Goal: Information Seeking & Learning: Find specific fact

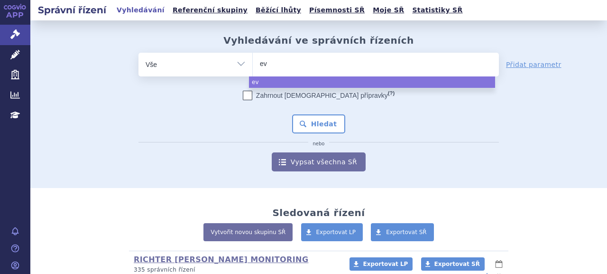
select select
type input "evr"
type input "evrys"
type input "evrysdi"
select select "evrysdi"
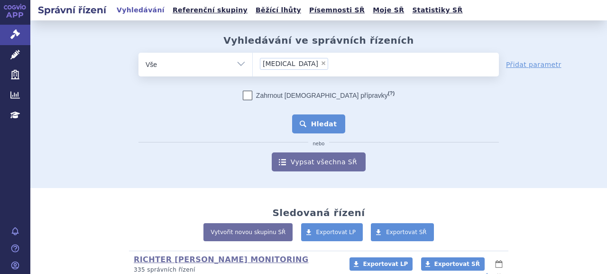
click at [327, 120] on button "Hledat" at bounding box center [319, 123] width 54 height 19
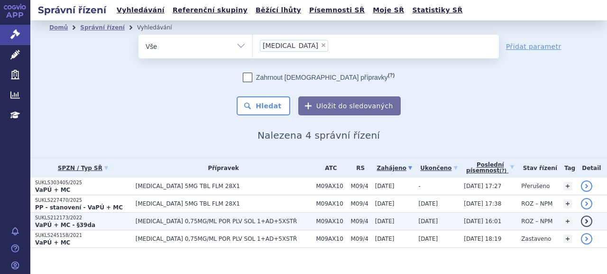
click at [63, 219] on p "SUKLS212173/2022" at bounding box center [83, 217] width 96 height 7
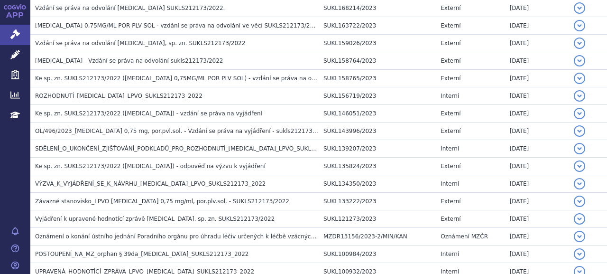
scroll to position [237, 0]
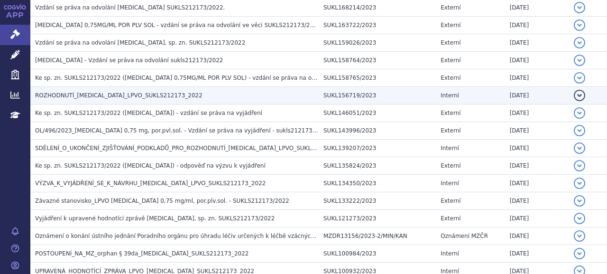
click at [82, 94] on span "ROZHODNUTÍ_EVRYSDI_LPVO_SUKLS212173_2022" at bounding box center [119, 95] width 168 height 7
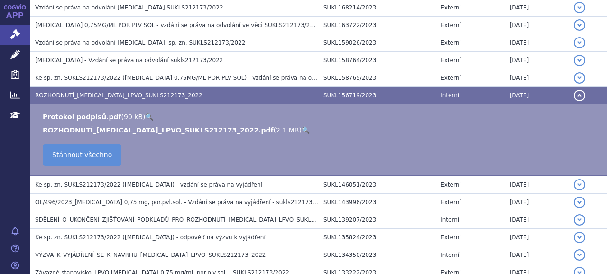
click at [79, 134] on li "ROZHODNUTÍ_EVRYSDI_LPVO_SUKLS212173_2022.pdf ( 2.1 MB ) 🔍" at bounding box center [320, 129] width 555 height 9
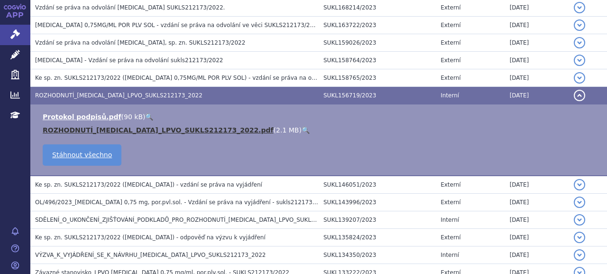
click at [80, 133] on link "ROZHODNUTÍ_EVRYSDI_LPVO_SUKLS212173_2022.pdf" at bounding box center [158, 130] width 231 height 8
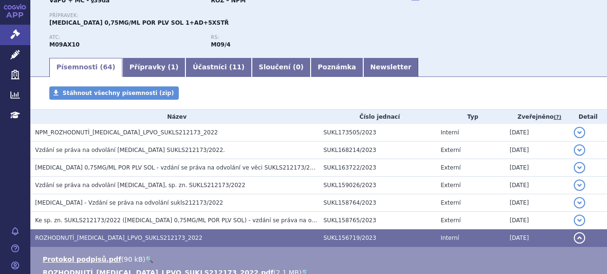
scroll to position [47, 0]
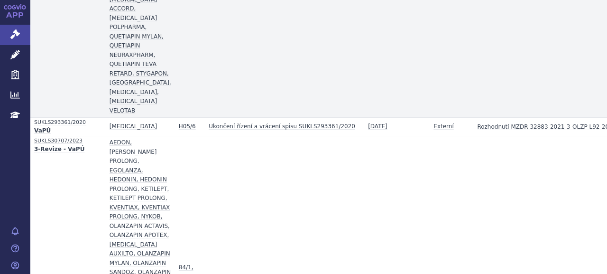
scroll to position [675, 0]
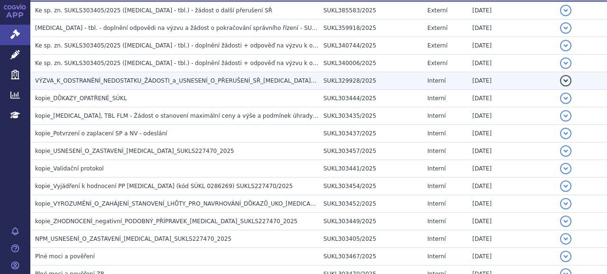
scroll to position [400, 0]
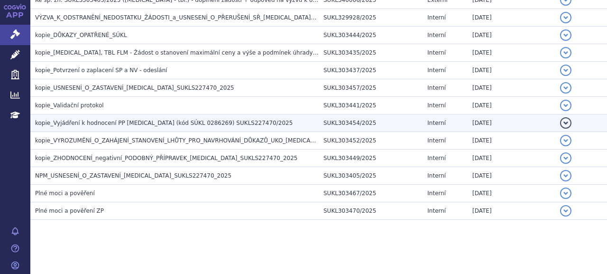
click at [153, 120] on span "kopie_Vyjádření k hodnocení PP EVRYSDI (kód SÚKL 0286269) SUKLS227470/2025" at bounding box center [164, 123] width 258 height 7
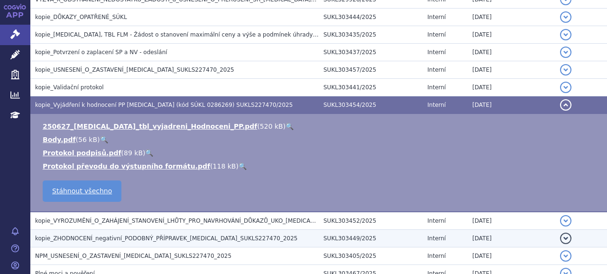
scroll to position [318, 0]
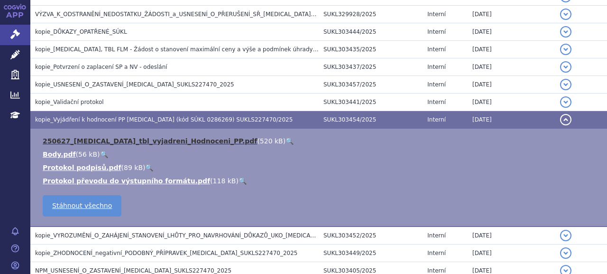
drag, startPoint x: 146, startPoint y: 135, endPoint x: 173, endPoint y: 140, distance: 28.0
click at [146, 137] on link "250627_EVRYSDI_tbl_vyjadreni_Hodnoceni_PP.pdf" at bounding box center [150, 141] width 214 height 8
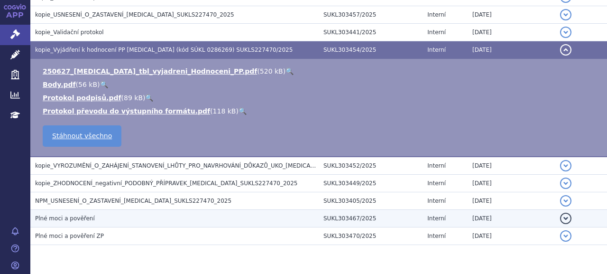
scroll to position [413, 0]
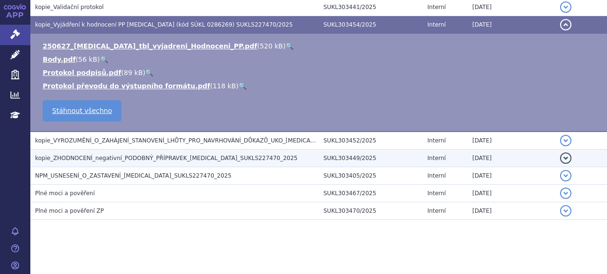
click at [119, 155] on span "kopie_ZHODNOCENÍ_negativní_PODOBNÝ_PŘÍPRAVEK_EVRYSDI_SUKLS227470_2025" at bounding box center [166, 158] width 262 height 7
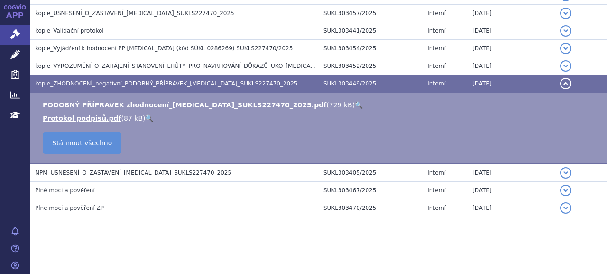
scroll to position [387, 0]
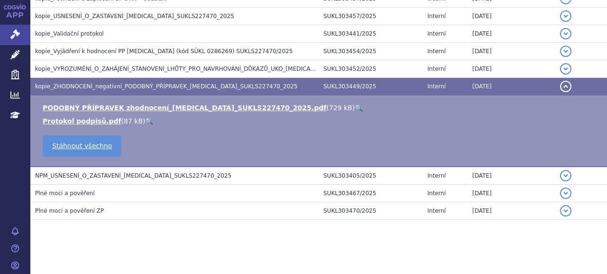
click at [178, 113] on ul "PODOBNÝ PŘÍPRAVEK zhodnocení_EVRYSDI_SUKLS227470_2025.pdf ( 729 kB ) 🔍 Protokol…" at bounding box center [319, 114] width 558 height 23
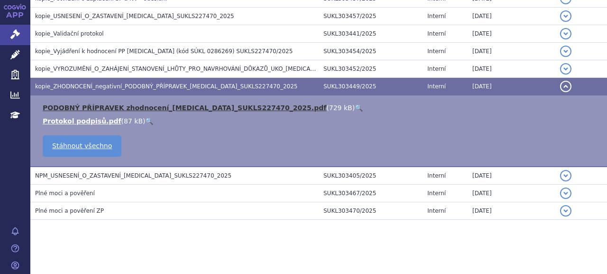
click at [178, 109] on link "PODOBNÝ PŘÍPRAVEK zhodnocení_EVRYSDI_SUKLS227470_2025.pdf" at bounding box center [185, 108] width 284 height 8
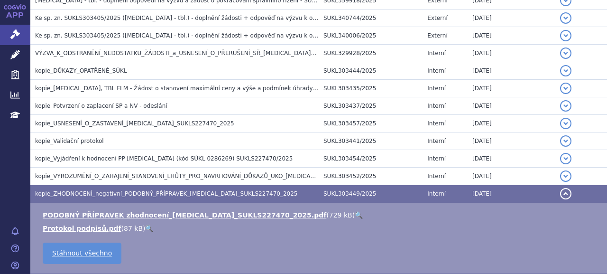
scroll to position [292, 0]
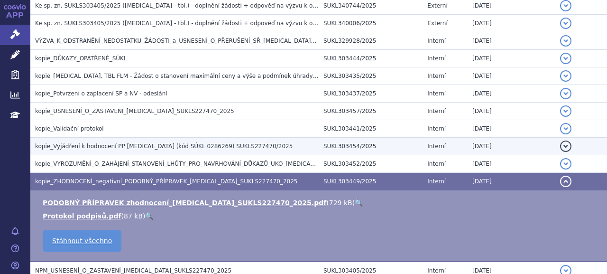
click at [123, 143] on span "kopie_Vyjádření k hodnocení PP EVRYSDI (kód SÚKL 0286269) SUKLS227470/2025" at bounding box center [164, 146] width 258 height 7
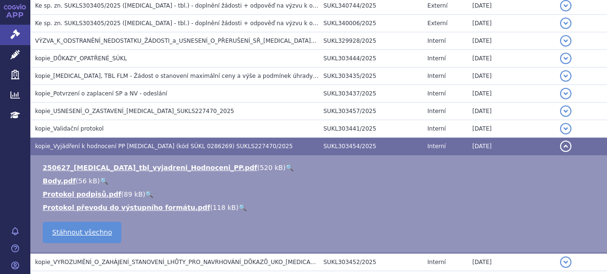
scroll to position [244, 0]
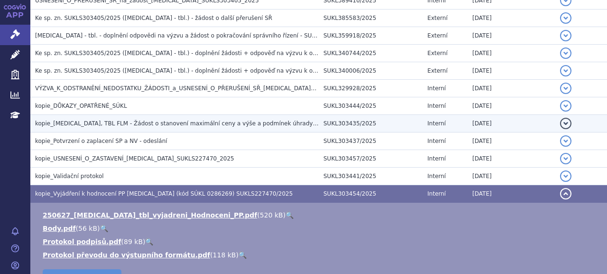
click at [99, 127] on h3 "kopie_EVRYSDI, TBL FLM - Žádost o stanovení maximální ceny a výše a podmínek úh…" at bounding box center [177, 123] width 284 height 9
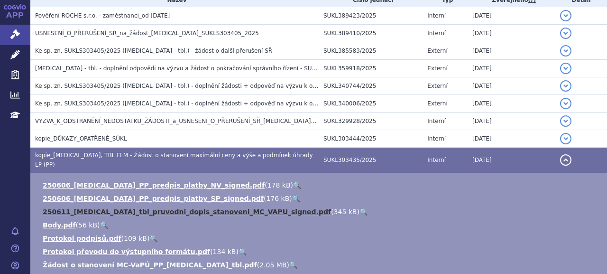
scroll to position [197, 0]
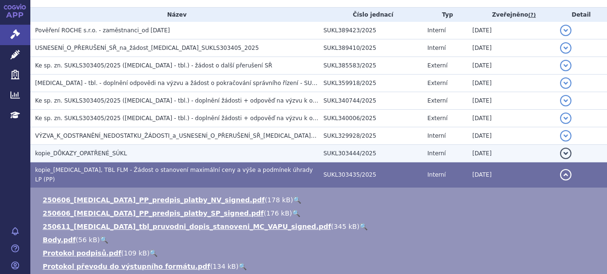
click at [101, 154] on span "kopie_DŮKAZY_OPATŘENÉ_SÚKL" at bounding box center [81, 153] width 92 height 7
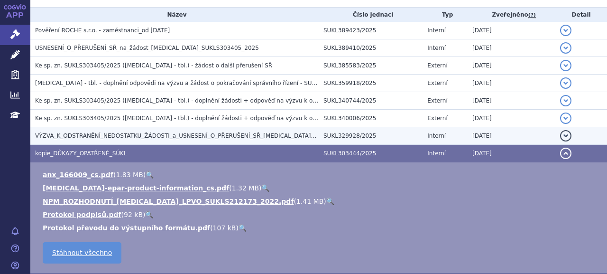
click at [117, 138] on span "VÝZVA_K_ODSTRANĚNÍ_NEDOSTATKU_ŽÁDOSTI_a_USNESENÍ_O_PŘERUŠENÍ_SŘ_EVRYSDI_SUKLS30…" at bounding box center [203, 135] width 336 height 7
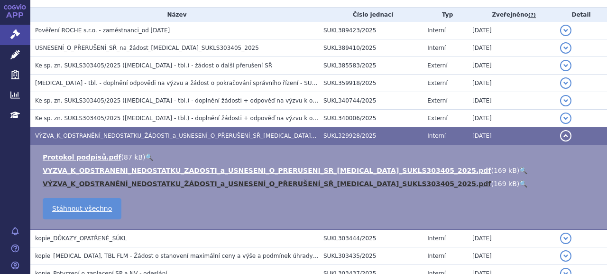
click at [125, 180] on link "VÝZVA_K_ODSTRANĚNÍ_NEDOSTATKU_ŽÁDOSTI_a_USNESENÍ_O_PŘERUŠENÍ_SŘ_EVRYSDI_SUKLS30…" at bounding box center [267, 184] width 448 height 8
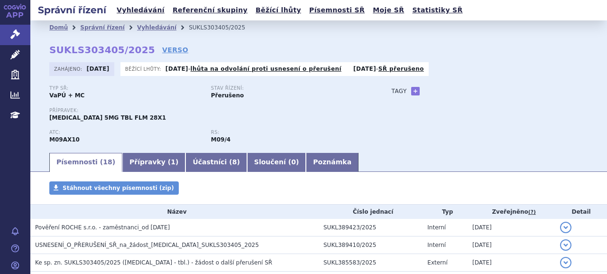
scroll to position [0, 0]
click at [133, 157] on link "Přípravky ( 1 )" at bounding box center [153, 162] width 63 height 19
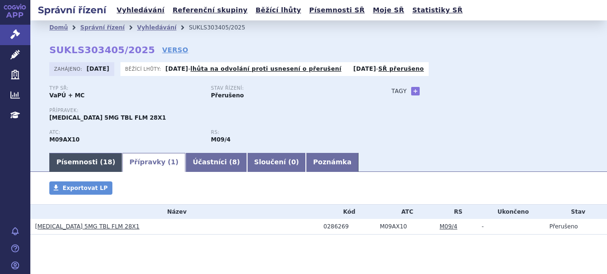
click at [103, 159] on span "18" at bounding box center [107, 162] width 9 height 8
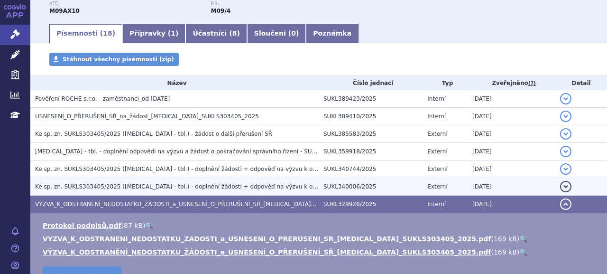
scroll to position [142, 0]
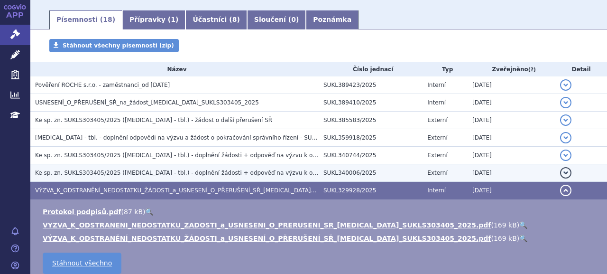
click at [161, 175] on span "Ke sp. zn. SUKLS303405/2025 (EVRYSDI - tbl.) - doplnění žádosti + odpověď na vý…" at bounding box center [235, 172] width 401 height 7
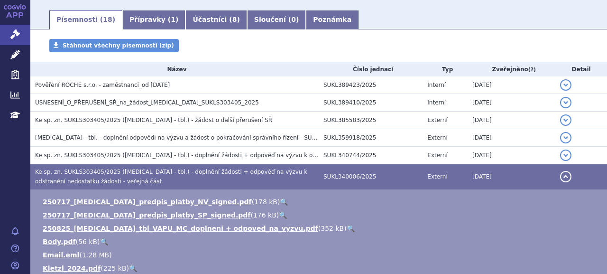
scroll to position [190, 0]
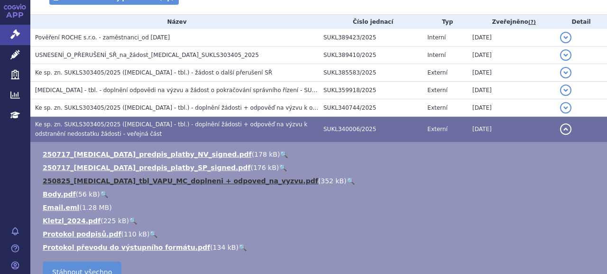
click at [171, 180] on link "250825_EVRYSDI_tbl_VAPU_MC_doplneni + odpoved_na_vyzvu.pdf" at bounding box center [181, 181] width 276 height 8
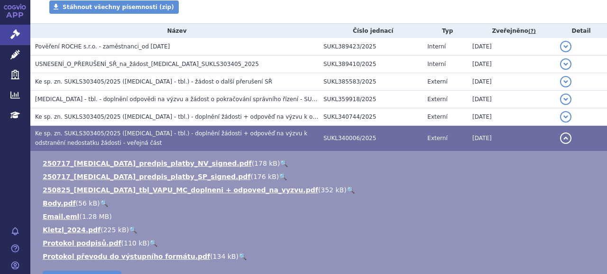
scroll to position [142, 0]
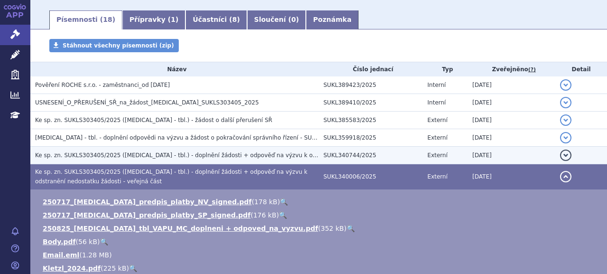
click at [196, 154] on span "Ke sp. zn. SUKLS303405/2025 (EVRYSDI - tbl.) - doplnění žádosti + odpověď na vý…" at bounding box center [249, 155] width 429 height 7
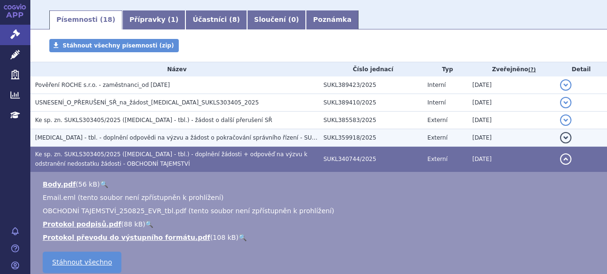
click at [146, 137] on span "EVRYSDI - tbl. - doplnění odpovědi na výzvu a žádost o pokračování správního ří…" at bounding box center [198, 137] width 326 height 7
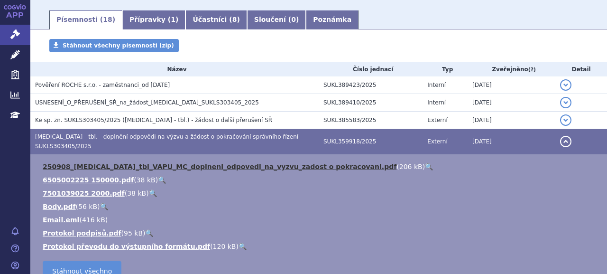
click at [164, 163] on link "250908_EVRYSDI_tbl_VAPU_MC_doplneni_odpovedi_na_vyzvu_zadost o pokracovani.pdf" at bounding box center [220, 167] width 354 height 8
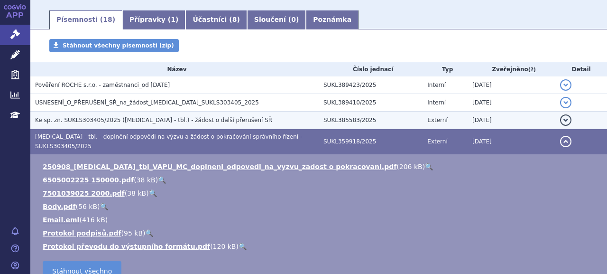
click at [149, 123] on span "Ke sp. zn. SUKLS303405/2025 (EVRYSDI - tbl.) - žádost o další přerušení SŘ" at bounding box center [153, 120] width 237 height 7
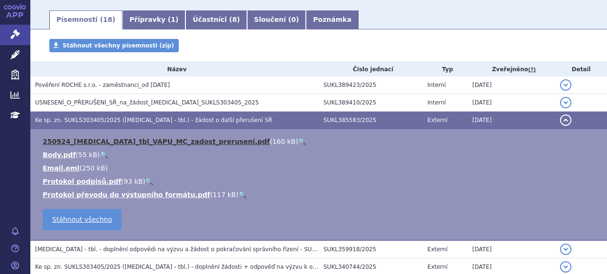
click at [145, 139] on link "250924_EVRYSDI_tbl_VAPU_MC_zadost_preruseni.pdf" at bounding box center [156, 142] width 227 height 8
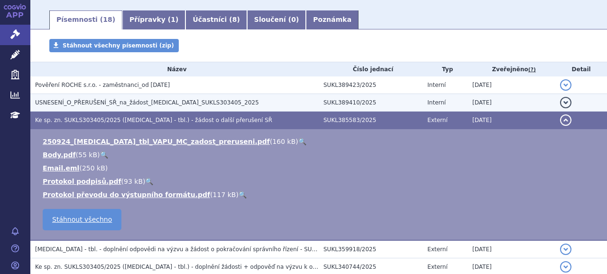
click at [206, 104] on span "USNESENÍ_O_PŘERUŠENÍ_SŘ_na_žádost_EVRYSDI_SUKLS303405_2025" at bounding box center [147, 102] width 224 height 7
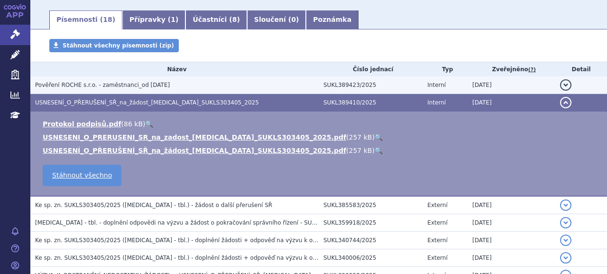
click at [121, 85] on span "Pověření ROCHE s.r.o. - zaměstnanci_od 03.09.2025" at bounding box center [102, 85] width 135 height 7
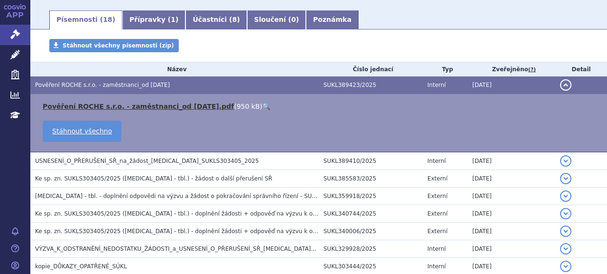
click at [128, 103] on link "Pověření ROCHE s.r.o. - zaměstnanci_od 03.09.2025.pdf" at bounding box center [138, 107] width 191 height 8
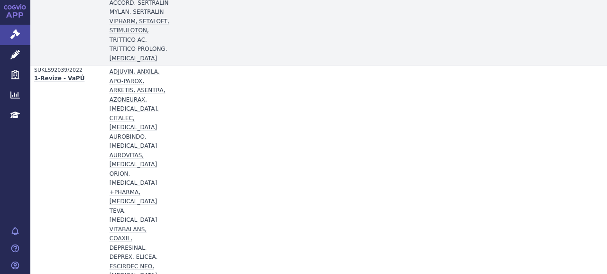
scroll to position [848, 0]
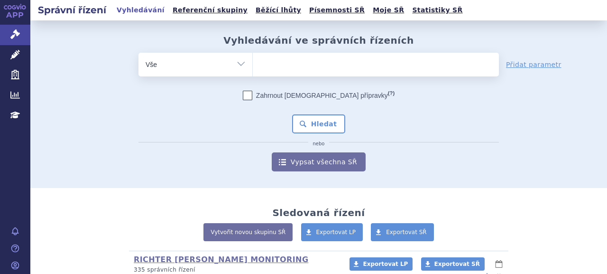
click at [301, 67] on ul at bounding box center [376, 63] width 246 height 20
click at [253, 67] on select at bounding box center [252, 64] width 0 height 24
paste input "nitisinon"
type input "nitisinon"
select select "nitisinon"
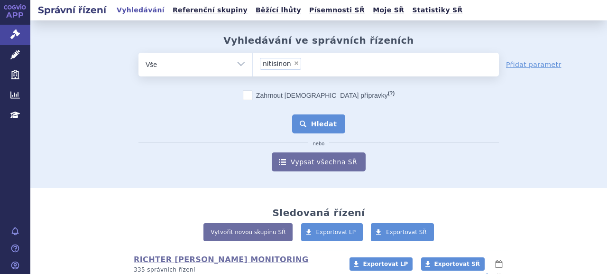
click at [313, 124] on button "Hledat" at bounding box center [319, 123] width 54 height 19
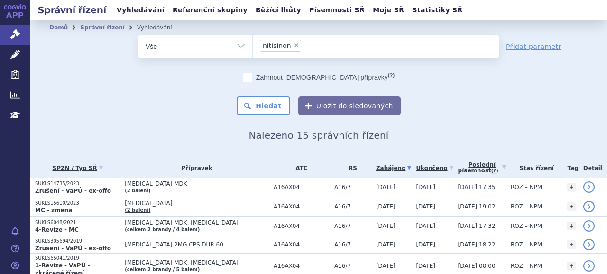
click at [292, 45] on li "× nitisinon" at bounding box center [280, 46] width 41 height 12
click at [253, 45] on select "nitisinon" at bounding box center [252, 46] width 0 height 24
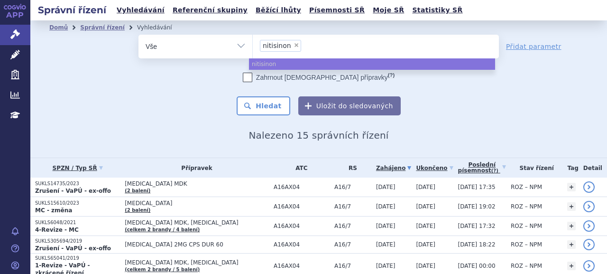
click at [294, 45] on span "×" at bounding box center [297, 45] width 6 height 6
click at [253, 45] on select "nitisinon" at bounding box center [252, 46] width 0 height 24
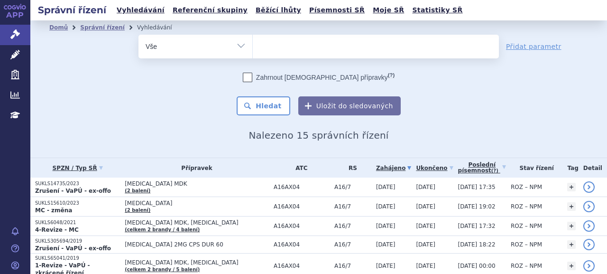
select select
type input "[MEDICAL_DATA]"
select select "[MEDICAL_DATA]"
click at [267, 108] on button "Hledat" at bounding box center [264, 105] width 54 height 19
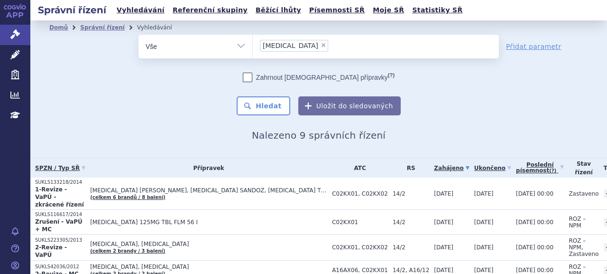
drag, startPoint x: 289, startPoint y: 43, endPoint x: 296, endPoint y: 65, distance: 23.1
click at [321, 44] on span "×" at bounding box center [324, 45] width 6 height 6
click at [253, 44] on select "[MEDICAL_DATA]" at bounding box center [252, 46] width 0 height 24
select select
type input "[MEDICAL_DATA]"
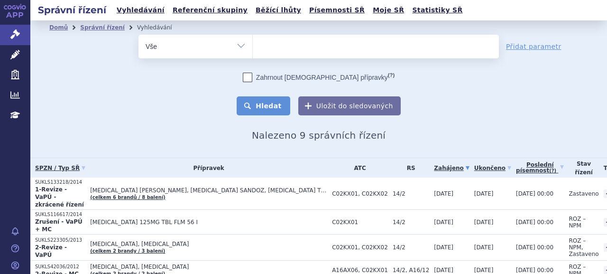
select select "[MEDICAL_DATA]"
click at [270, 115] on button "Hledat" at bounding box center [264, 105] width 54 height 19
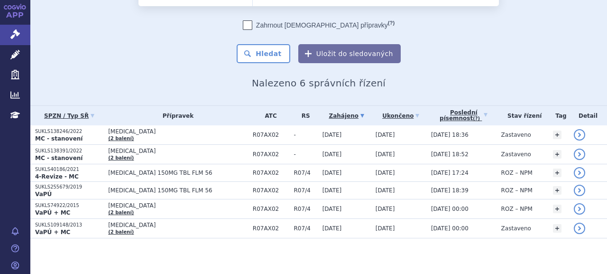
scroll to position [53, 0]
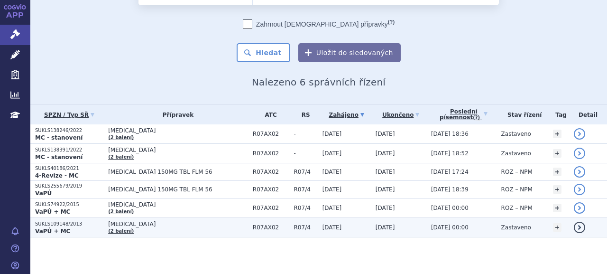
click at [72, 223] on p "SUKLS109148/2013" at bounding box center [69, 224] width 68 height 7
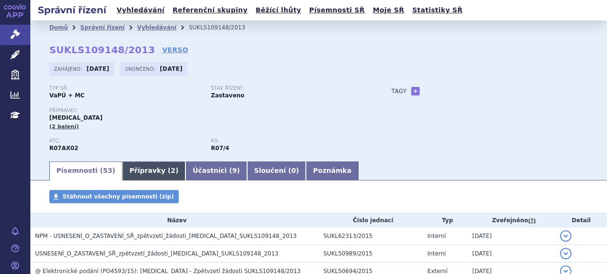
click at [130, 171] on link "Přípravky ( 2 )" at bounding box center [153, 170] width 63 height 19
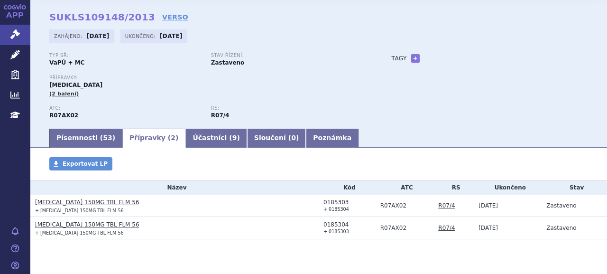
scroll to position [47, 0]
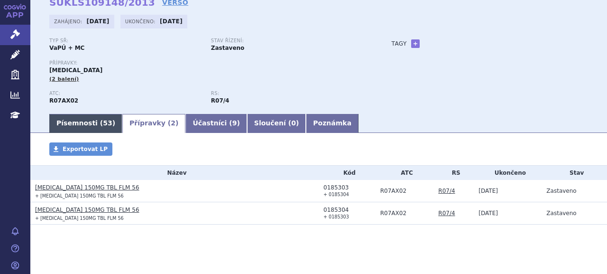
click at [70, 130] on link "Písemnosti ( 53 )" at bounding box center [85, 123] width 73 height 19
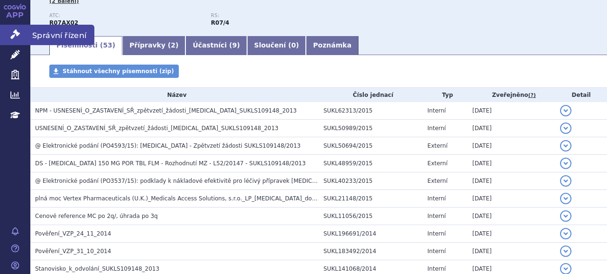
scroll to position [95, 0]
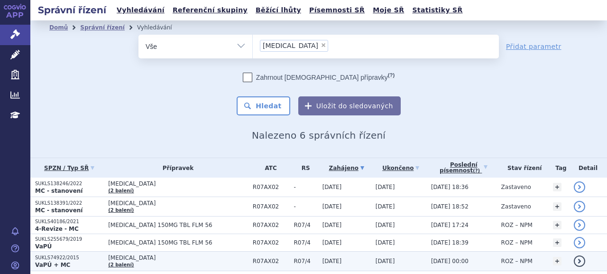
scroll to position [53, 0]
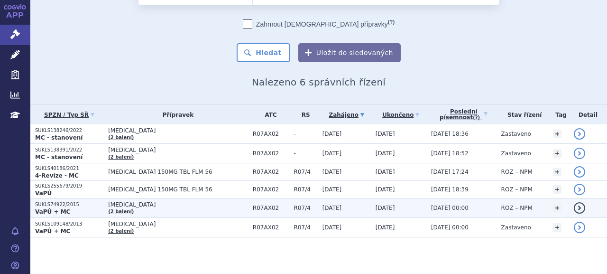
click at [62, 206] on p "SUKLS74922/2015" at bounding box center [69, 204] width 68 height 7
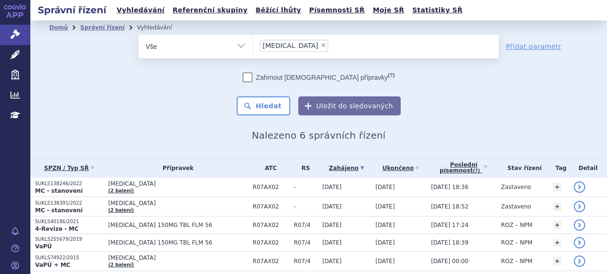
scroll to position [47, 0]
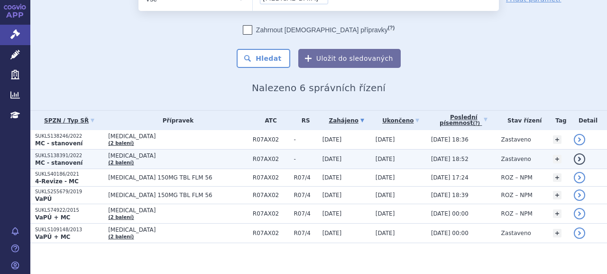
click at [47, 154] on p "SUKLS138391/2022" at bounding box center [69, 155] width 68 height 7
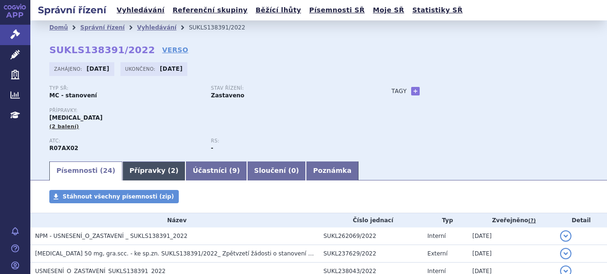
click at [152, 171] on link "Přípravky ( 2 )" at bounding box center [153, 170] width 63 height 19
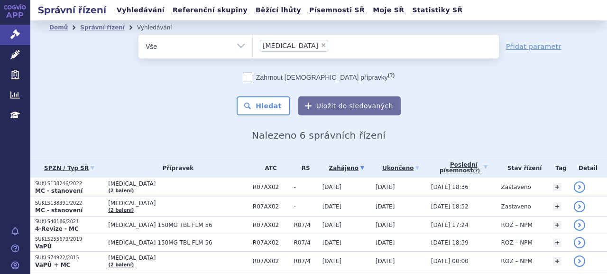
click at [321, 43] on span "×" at bounding box center [324, 45] width 6 height 6
click at [253, 43] on select "[MEDICAL_DATA]" at bounding box center [252, 46] width 0 height 24
select select
type input "Votubia"
select select "Votubia"
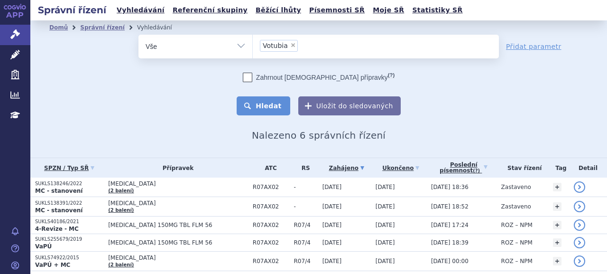
click at [261, 111] on button "Hledat" at bounding box center [264, 105] width 54 height 19
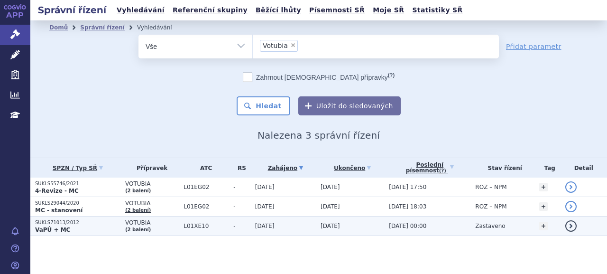
click at [73, 223] on p "SUKLS71013/2012" at bounding box center [77, 222] width 85 height 7
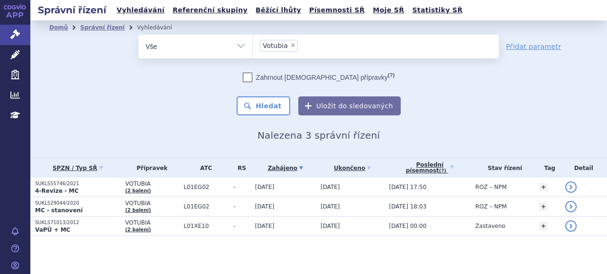
click at [291, 45] on span "×" at bounding box center [293, 45] width 6 height 6
click at [253, 45] on select "Votubia" at bounding box center [252, 46] width 0 height 24
select select
type input "Kuvan"
select select "Kuvan"
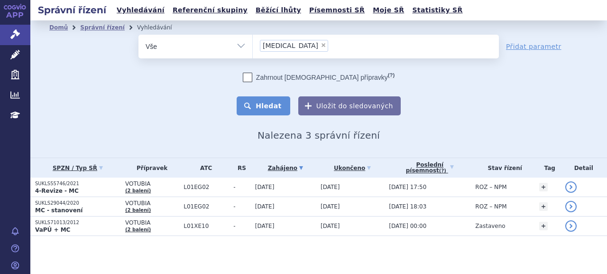
click at [270, 108] on button "Hledat" at bounding box center [264, 105] width 54 height 19
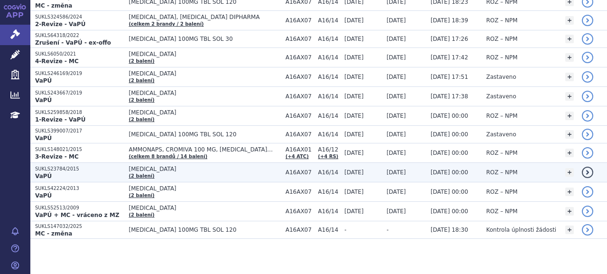
scroll to position [137, 0]
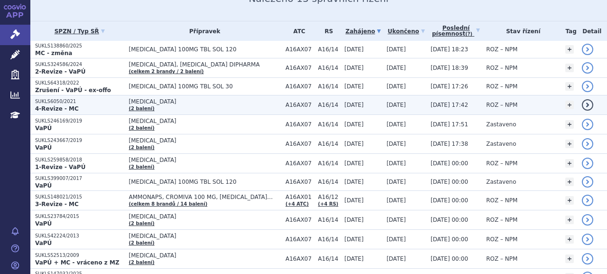
click at [88, 101] on p "SUKLS6050/2021" at bounding box center [79, 101] width 89 height 7
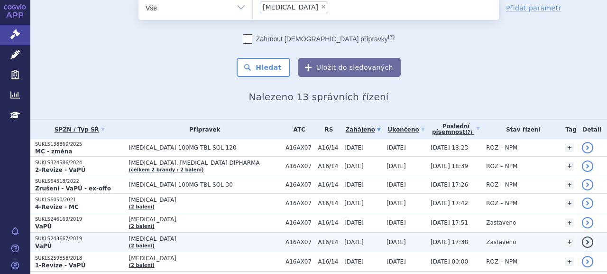
scroll to position [47, 0]
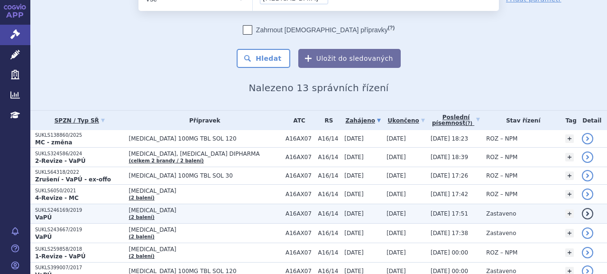
click at [70, 207] on p "SUKLS246169/2019" at bounding box center [79, 210] width 89 height 7
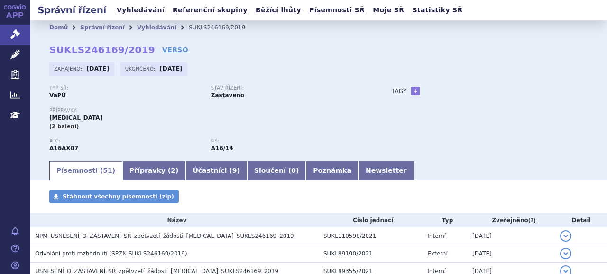
click at [148, 173] on link "Přípravky ( 2 )" at bounding box center [153, 170] width 63 height 19
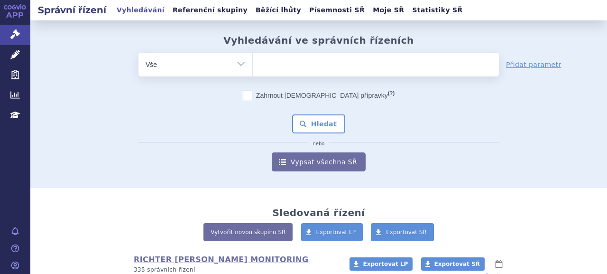
click at [333, 66] on ul at bounding box center [376, 63] width 246 height 20
click at [253, 66] on select at bounding box center [252, 64] width 0 height 24
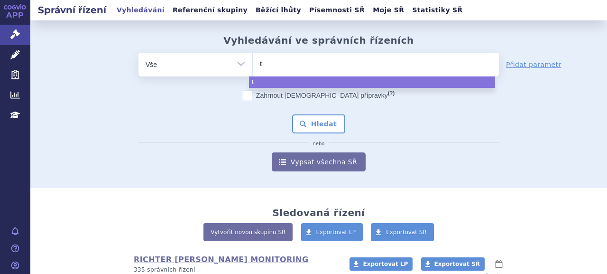
type input "te"
type input "texe"
type input "texent"
type input "texentriq"
select select "texentriq"
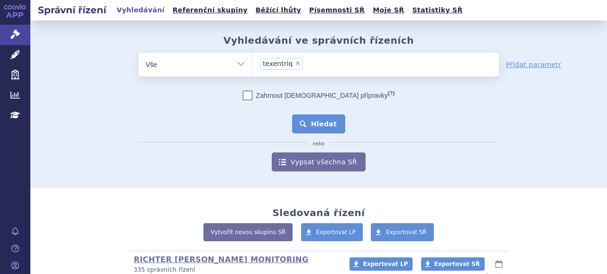
click at [327, 130] on button "Hledat" at bounding box center [319, 123] width 54 height 19
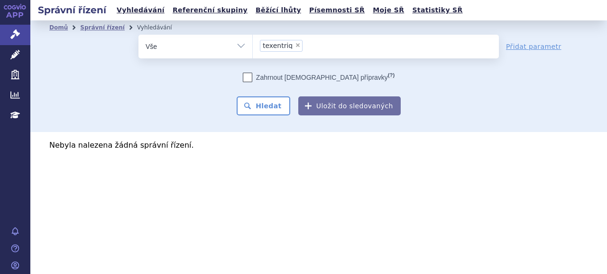
click at [296, 43] on span "×" at bounding box center [298, 45] width 6 height 6
click at [253, 43] on select "texentriq" at bounding box center [252, 46] width 0 height 24
select select
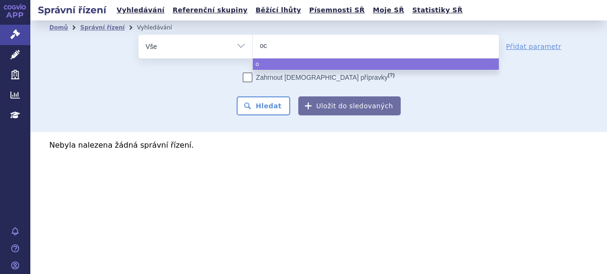
type input "ocr"
type input "ocre"
type input "[MEDICAL_DATA]"
select select "[MEDICAL_DATA]"
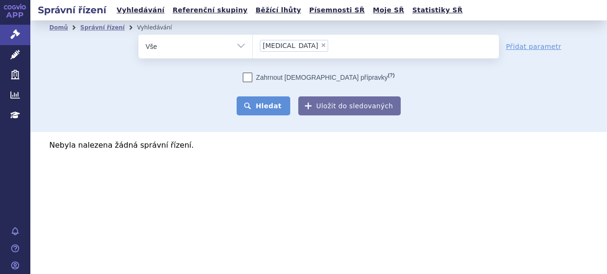
drag, startPoint x: 278, startPoint y: 108, endPoint x: 275, endPoint y: 113, distance: 6.6
click at [278, 108] on button "Hledat" at bounding box center [264, 105] width 54 height 19
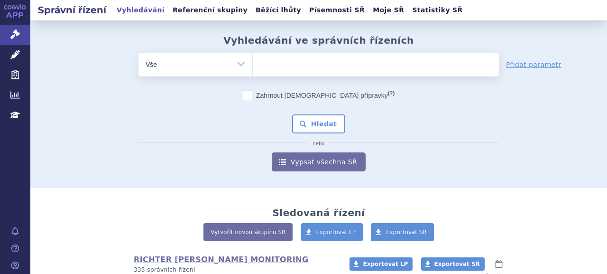
click at [352, 62] on ul at bounding box center [376, 63] width 246 height 20
click at [253, 62] on select at bounding box center [252, 64] width 0 height 24
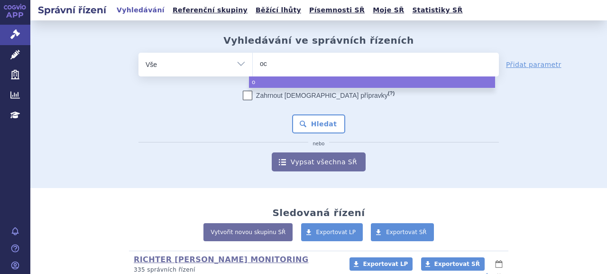
type input "ocr"
type input "ocrev"
type input "[MEDICAL_DATA]"
select select "[MEDICAL_DATA]"
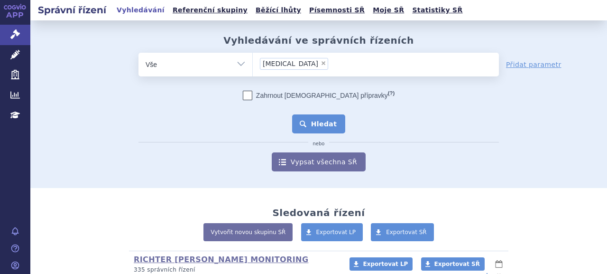
click at [330, 124] on button "Hledat" at bounding box center [319, 123] width 54 height 19
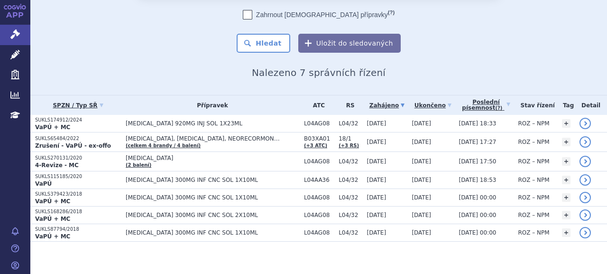
scroll to position [66, 0]
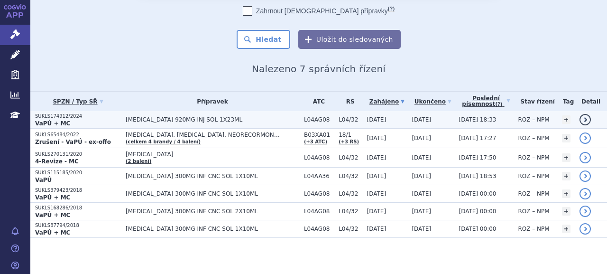
click at [76, 120] on p "VaPÚ + MC" at bounding box center [78, 124] width 86 height 8
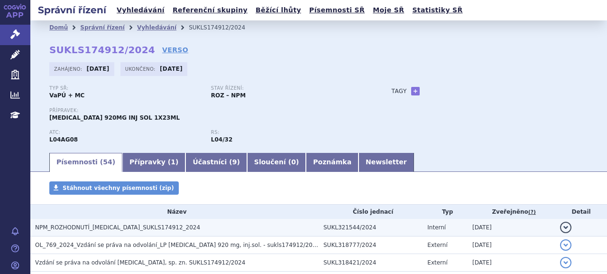
scroll to position [95, 0]
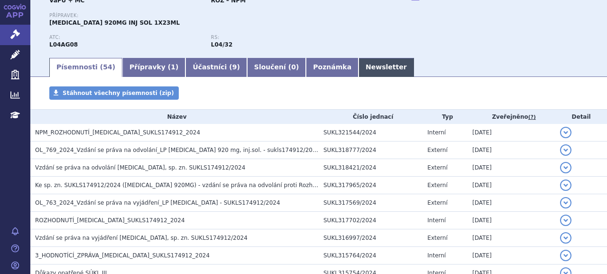
click at [359, 67] on link "Newsletter" at bounding box center [387, 67] width 56 height 19
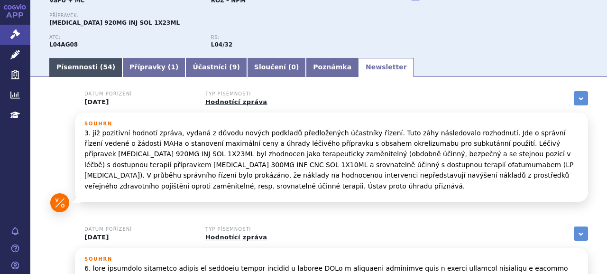
click at [75, 66] on link "Písemnosti ( 54 )" at bounding box center [85, 67] width 73 height 19
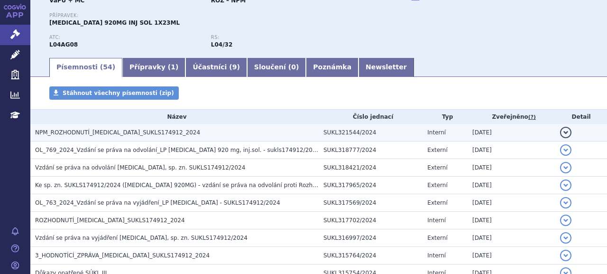
click at [86, 132] on span "NPM_ROZHODNUTÍ_OCREVUS_SUKLS174912_2024" at bounding box center [117, 132] width 165 height 7
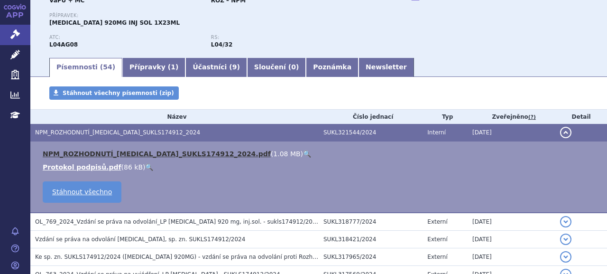
click at [101, 156] on link "NPM_ROZHODNUTÍ_OCREVUS_SUKLS174912_2024.pdf" at bounding box center [157, 154] width 228 height 8
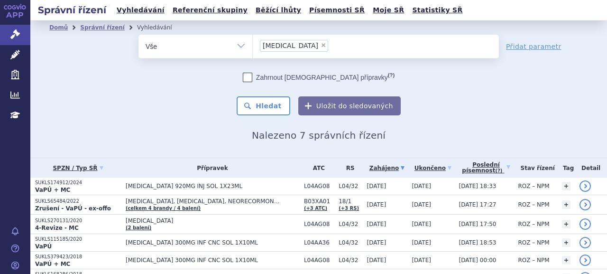
click at [321, 43] on span "×" at bounding box center [324, 45] width 6 height 6
click at [253, 43] on select "[MEDICAL_DATA]" at bounding box center [252, 46] width 0 height 24
select select
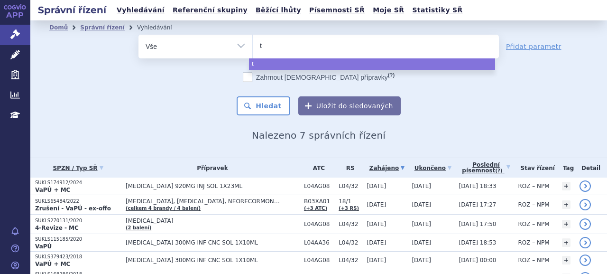
type input "te"
type input "tece"
type input "tecentr"
type input "[MEDICAL_DATA]"
select select "[MEDICAL_DATA]"
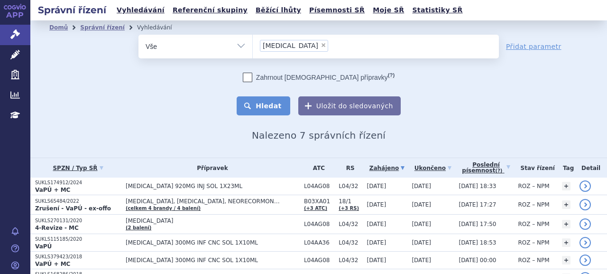
click at [267, 104] on button "Hledat" at bounding box center [264, 105] width 54 height 19
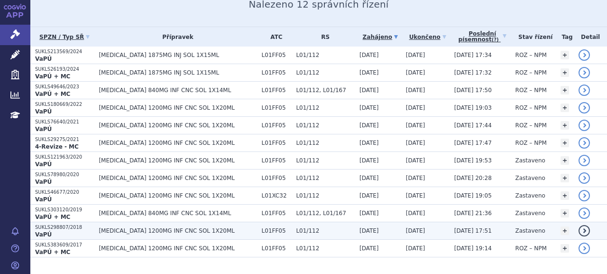
scroll to position [150, 0]
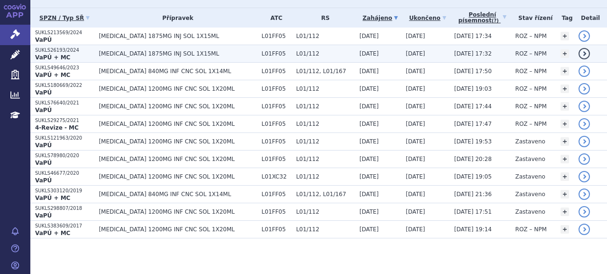
click at [66, 49] on p "SUKLS26193/2024" at bounding box center [64, 50] width 59 height 7
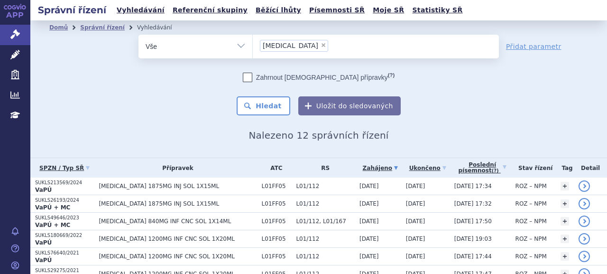
click at [60, 203] on p "SUKLS26193/2024" at bounding box center [64, 200] width 59 height 7
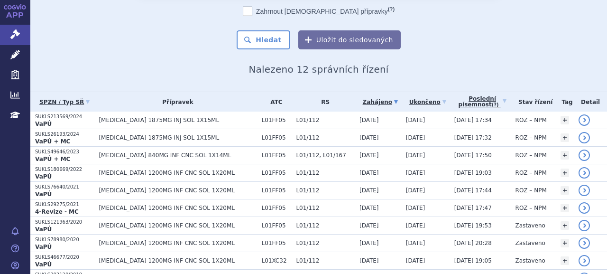
scroll to position [95, 0]
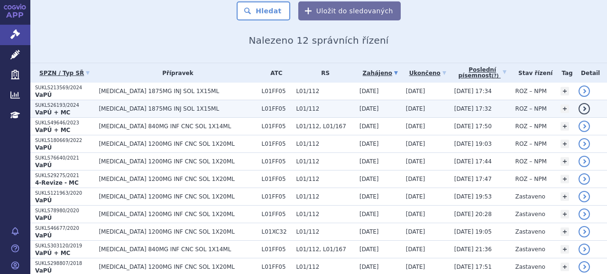
click at [51, 106] on p "SUKLS26193/2024" at bounding box center [64, 105] width 59 height 7
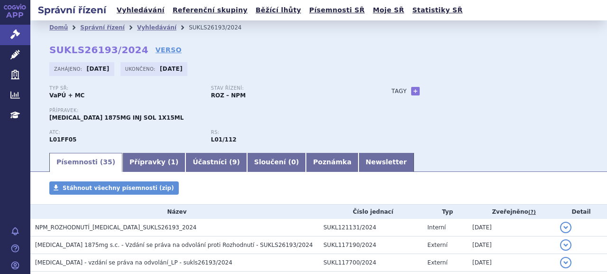
scroll to position [95, 0]
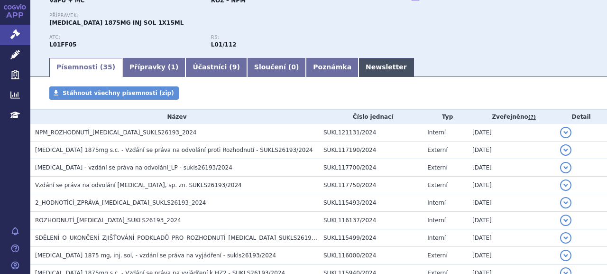
drag, startPoint x: 361, startPoint y: 67, endPoint x: 351, endPoint y: 73, distance: 11.7
click at [360, 68] on link "Newsletter" at bounding box center [387, 67] width 56 height 19
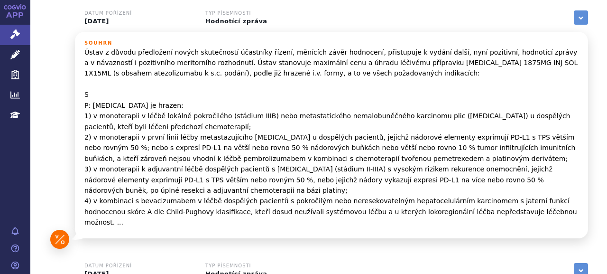
scroll to position [47, 0]
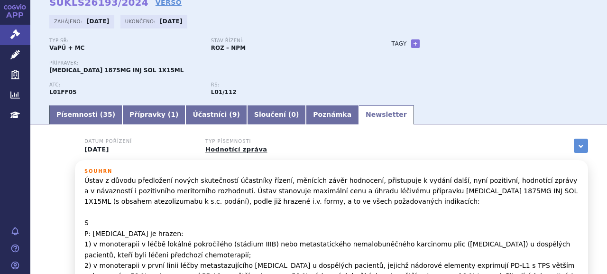
click at [80, 122] on link "Písemnosti ( 35 )" at bounding box center [85, 114] width 73 height 19
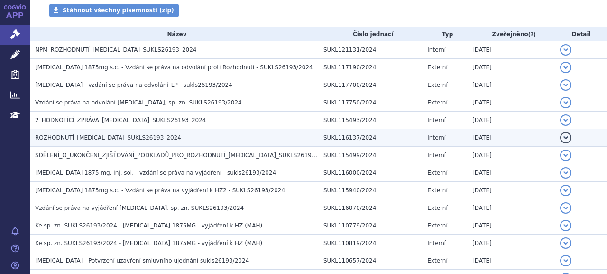
scroll to position [190, 0]
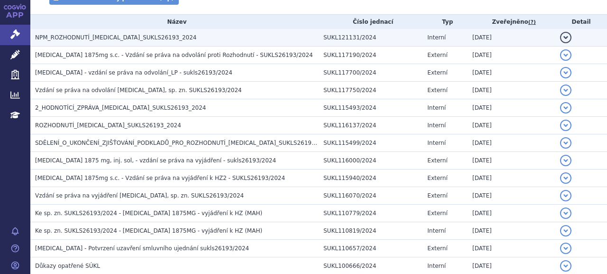
click at [73, 39] on span "NPM_ROZHODNUTÍ_TECENTRIQ_SUKLS26193_2024" at bounding box center [115, 37] width 161 height 7
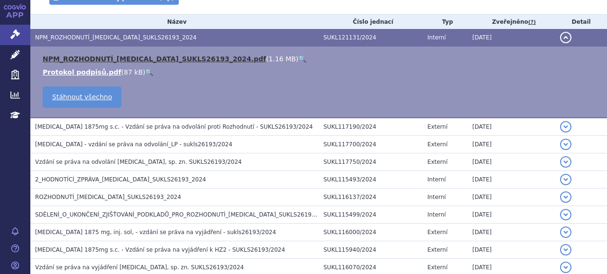
click at [121, 59] on link "NPM_ROZHODNUTÍ_TECENTRIQ_SUKLS26193_2024.pdf" at bounding box center [155, 59] width 224 height 8
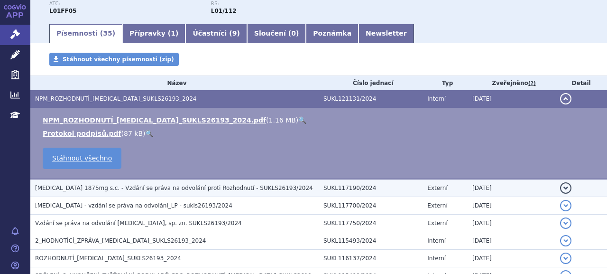
scroll to position [95, 0]
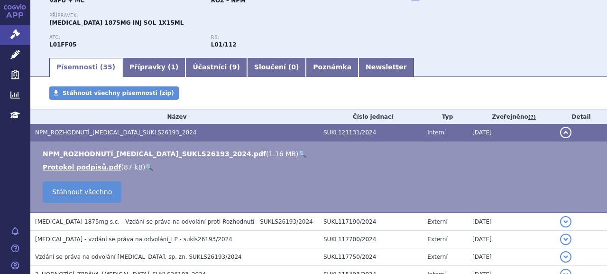
drag, startPoint x: 209, startPoint y: 101, endPoint x: 208, endPoint y: 112, distance: 10.5
click at [209, 101] on div "Stáhnout všechny písemnosti (zip)" at bounding box center [318, 97] width 577 height 23
click at [359, 61] on link "Newsletter" at bounding box center [387, 67] width 56 height 19
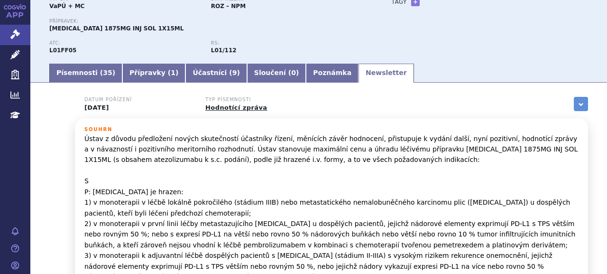
scroll to position [88, 0]
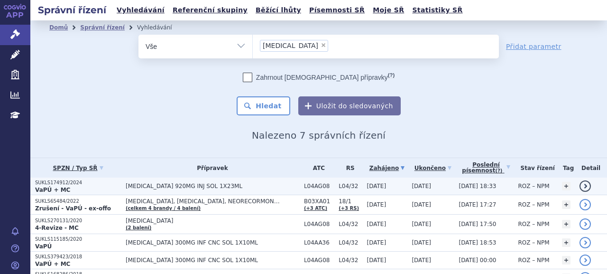
click at [60, 189] on strong "VaPÚ + MC" at bounding box center [52, 189] width 35 height 7
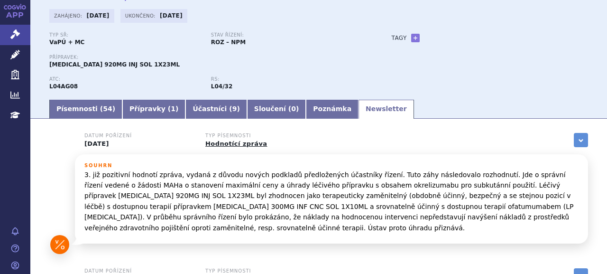
scroll to position [43, 0]
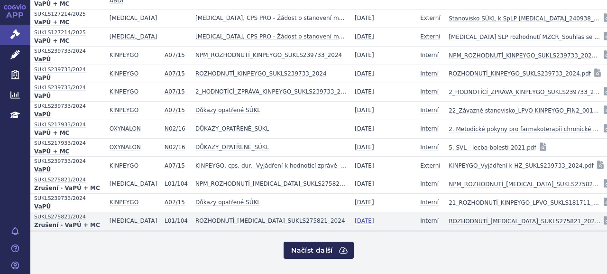
scroll to position [127, 0]
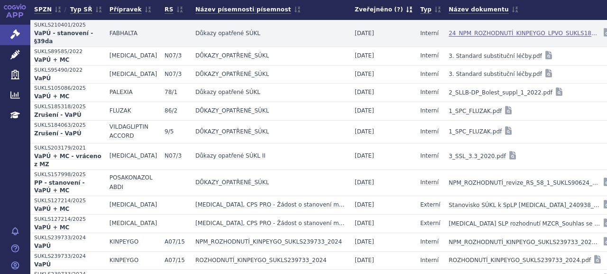
click at [466, 34] on link "24_NPM_ROZHODNUTÍ_KINPEYGO_LPVO_SUKLS181711_2023.pdf" at bounding box center [525, 33] width 152 height 13
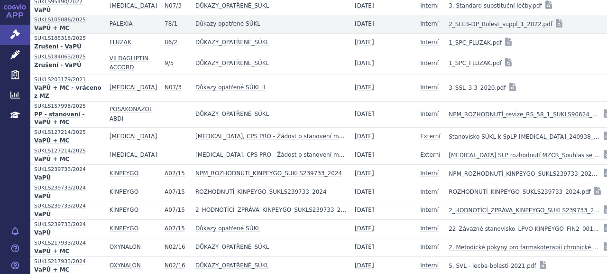
scroll to position [222, 0]
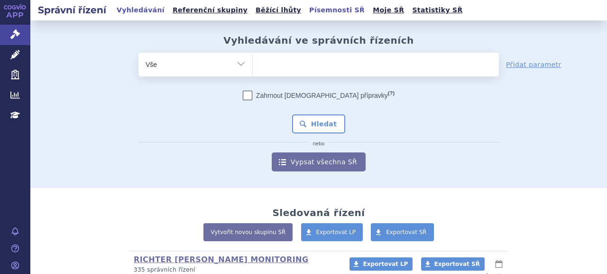
drag, startPoint x: 298, startPoint y: 15, endPoint x: 300, endPoint y: 31, distance: 16.3
click at [307, 15] on link "Písemnosti SŘ" at bounding box center [337, 10] width 61 height 13
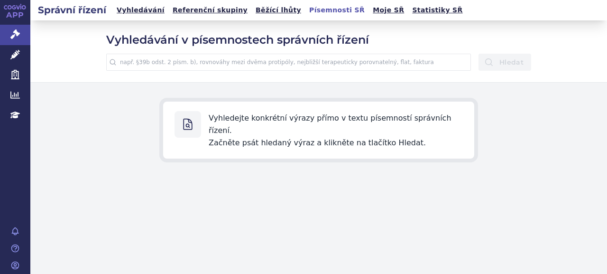
click at [280, 65] on input "text" at bounding box center [288, 62] width 365 height 17
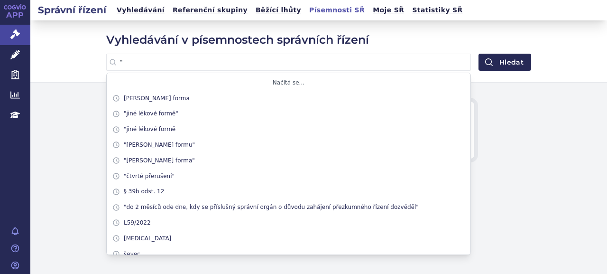
paste input "zcela specifickým způsobem podle ustanovení § 39da zákona"
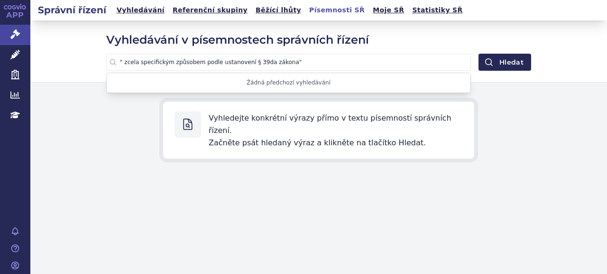
click at [479, 54] on button "Hledat" at bounding box center [505, 62] width 53 height 17
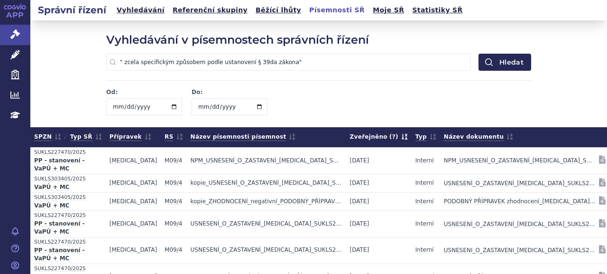
drag, startPoint x: 119, startPoint y: 64, endPoint x: 148, endPoint y: 52, distance: 31.3
click at [119, 64] on input "" zcela specifickým způsobem podle ustanovení § 39da zákona"" at bounding box center [288, 62] width 365 height 17
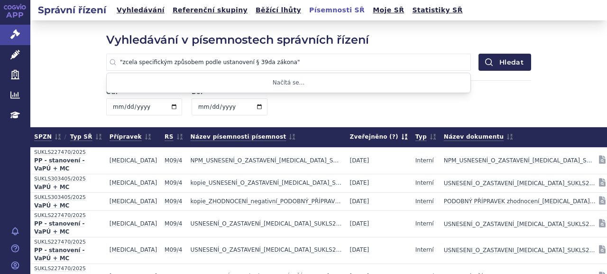
click at [479, 54] on button "Hledat" at bounding box center [505, 62] width 53 height 17
drag, startPoint x: 249, startPoint y: 62, endPoint x: 278, endPoint y: 55, distance: 30.2
click at [249, 62] on input ""zcela specifickým způsobem podle ustanovení § 39da zákona"" at bounding box center [288, 62] width 365 height 17
type input ""zcela specifickým způsobem podle ustanovení § 39d""
click at [479, 54] on button "Hledat" at bounding box center [505, 62] width 53 height 17
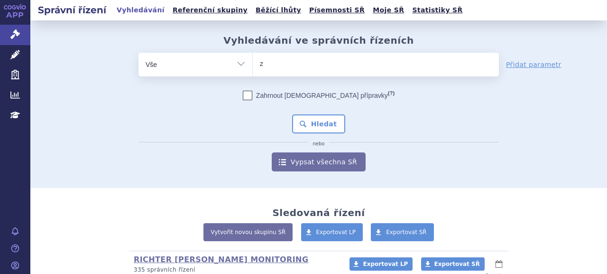
type input "zo"
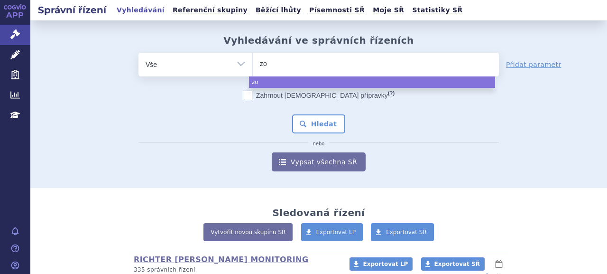
type input "zoa"
select select "zoa"
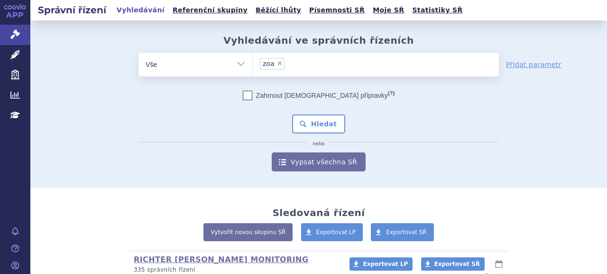
click at [275, 66] on li "× zoa" at bounding box center [272, 64] width 25 height 12
click at [253, 66] on select "zoa" at bounding box center [252, 64] width 0 height 24
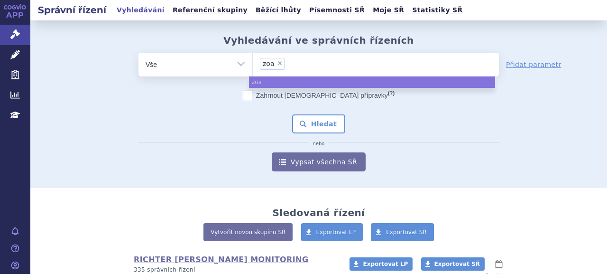
click at [275, 66] on li "× zoa" at bounding box center [272, 64] width 25 height 12
click at [253, 66] on select "zoa" at bounding box center [252, 64] width 0 height 24
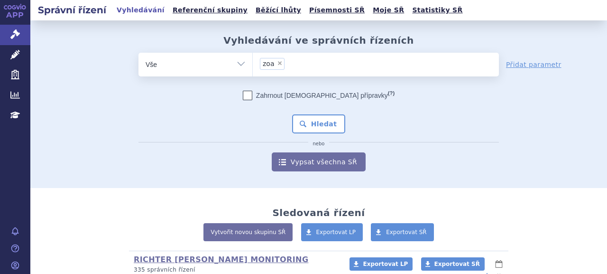
click at [277, 65] on span "×" at bounding box center [280, 63] width 6 height 6
click at [253, 65] on select "zoa" at bounding box center [252, 64] width 0 height 24
select select
type input "o"
type input "zo"
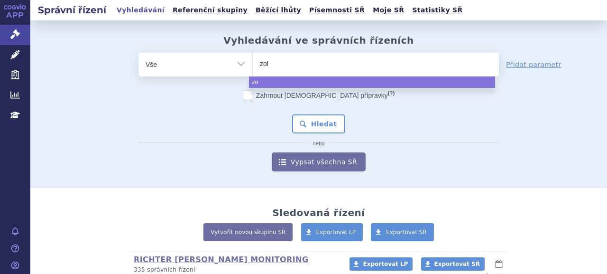
type input "zole"
type input "zoleg"
type input "zol"
type input "zolgen"
type input "zolgensm"
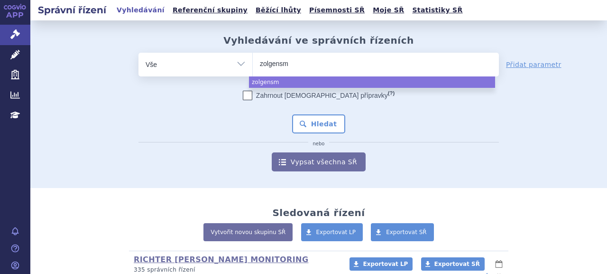
type input "zolgensma"
select select "zolgensma"
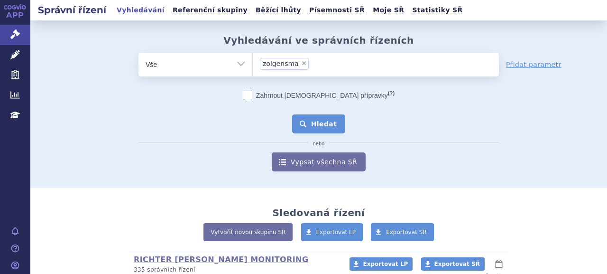
click at [325, 120] on button "Hledat" at bounding box center [319, 123] width 54 height 19
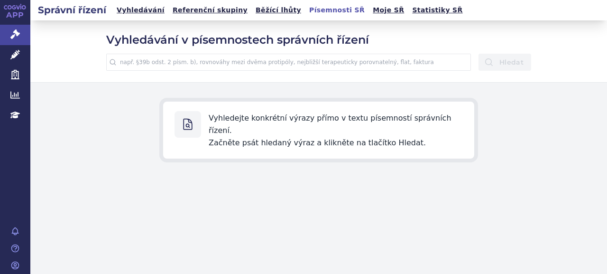
click at [258, 58] on input "text" at bounding box center [288, 62] width 365 height 17
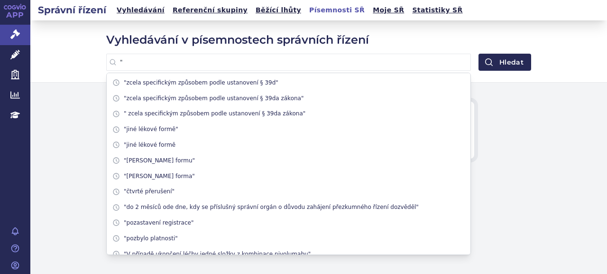
paste input "Velký lékařský slovník"
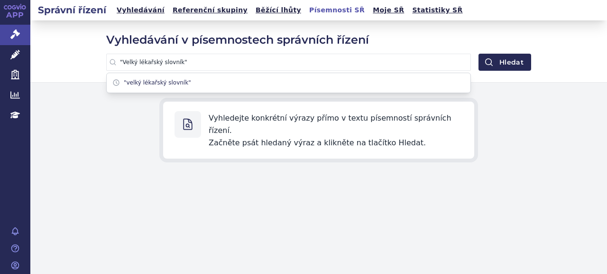
type input ""Velký lékařský slovník""
click at [479, 54] on button "Hledat" at bounding box center [505, 62] width 53 height 17
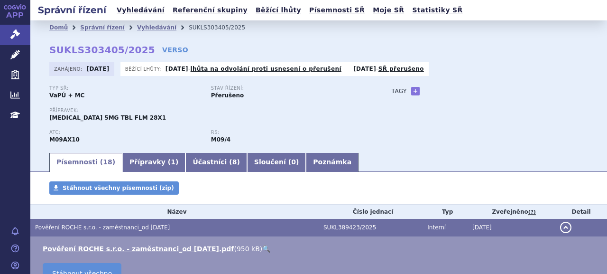
scroll to position [142, 0]
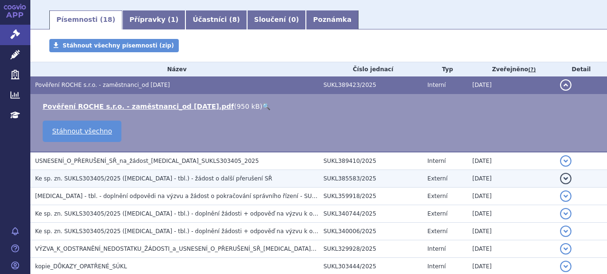
click at [197, 180] on span "Ke sp. zn. SUKLS303405/2025 ([MEDICAL_DATA] - tbl.) - žádost o další přerušení …" at bounding box center [153, 178] width 237 height 7
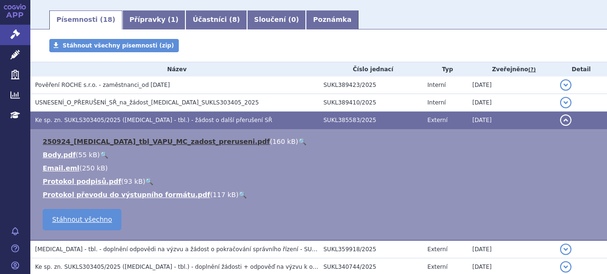
click at [152, 140] on link "250924_EVRYSDI_tbl_VAPU_MC_zadost_preruseni.pdf" at bounding box center [156, 142] width 227 height 8
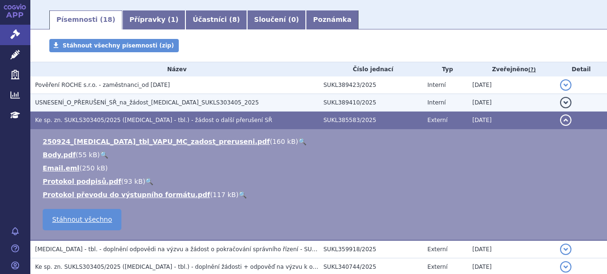
click at [177, 102] on span "USNESENÍ_O_PŘERUŠENÍ_SŘ_na_žádost_EVRYSDI_SUKLS303405_2025" at bounding box center [147, 102] width 224 height 7
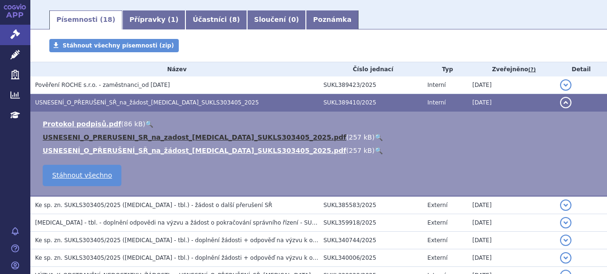
click at [150, 134] on link "USNESENI_O_PRERUSENI_SR_na_zadost_EVRYSDI_SUKLS303405_2025.pdf" at bounding box center [195, 137] width 304 height 8
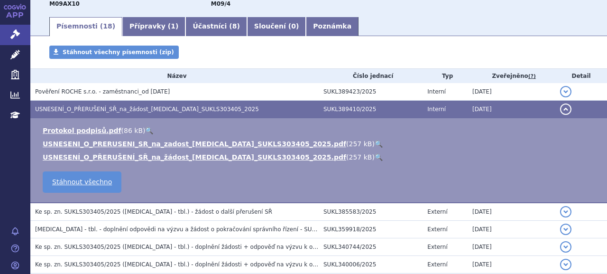
scroll to position [190, 0]
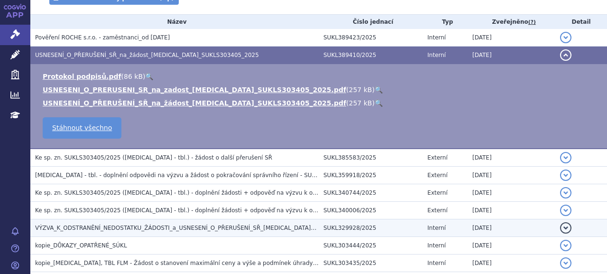
click at [134, 230] on span "VÝZVA_K_ODSTRANĚNÍ_NEDOSTATKU_ŽÁDOSTI_a_USNESENÍ_O_PŘERUŠENÍ_SŘ_EVRYSDI_SUKLS30…" at bounding box center [203, 227] width 336 height 7
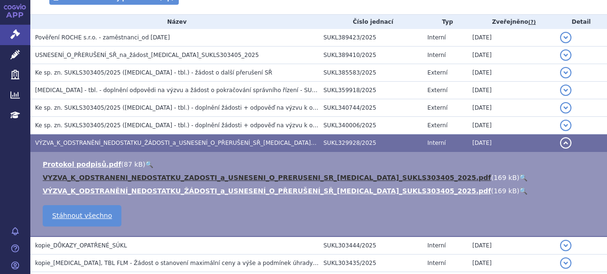
click at [140, 174] on link "VYZVA_K_ODSTRANENI_NEDOSTATKU_ZADOSTI_a_USNESENI_O_PRERUSENI_SR_EVRYSDI_SUKLS30…" at bounding box center [267, 178] width 448 height 8
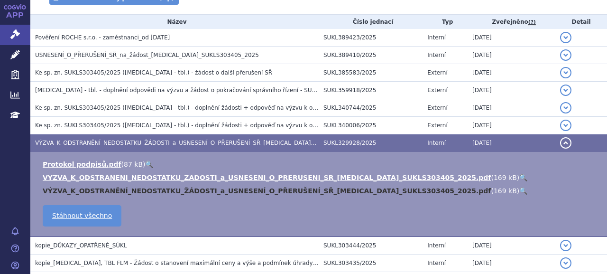
scroll to position [400, 0]
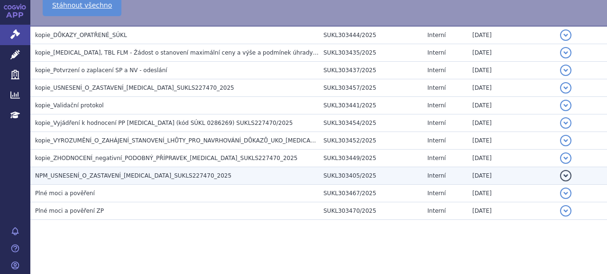
click at [149, 174] on span "NPM_USNESENÍ_O_ZASTAVENÍ_EVRYSDI_SUKLS227470_2025" at bounding box center [133, 175] width 196 height 7
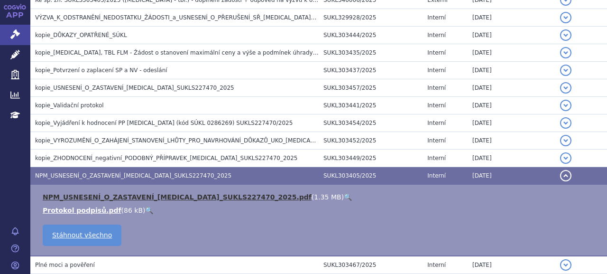
click at [142, 193] on link "NPM_USNESENÍ_O_ZASTAVENÍ_EVRYSDI_SUKLS227470_2025.pdf" at bounding box center [177, 197] width 269 height 8
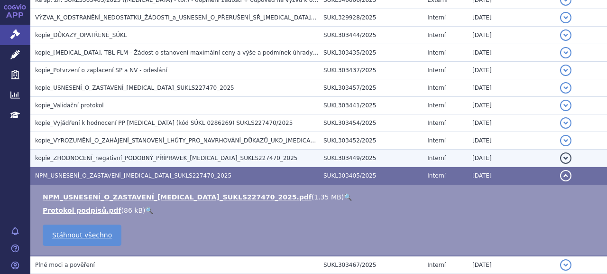
scroll to position [387, 0]
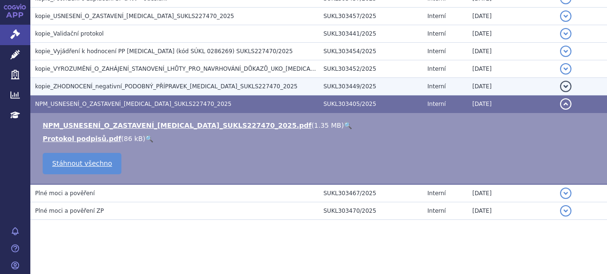
click at [106, 84] on span "kopie_ZHODNOCENÍ_negativní_PODOBNÝ_PŘÍPRAVEK_EVRYSDI_SUKLS227470_2025" at bounding box center [166, 86] width 262 height 7
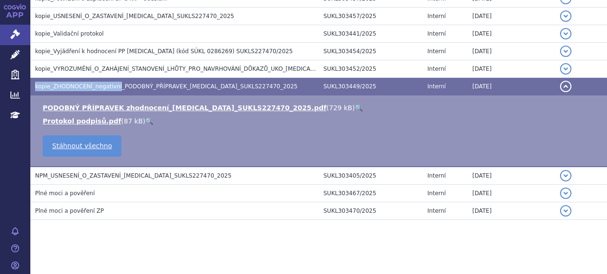
drag, startPoint x: 35, startPoint y: 86, endPoint x: 113, endPoint y: 83, distance: 78.4
click at [113, 83] on td "kopie_ZHODNOCENÍ_negativní_PODOBNÝ_PŘÍPRAVEK_EVRYSDI_SUKLS227470_2025" at bounding box center [174, 87] width 289 height 18
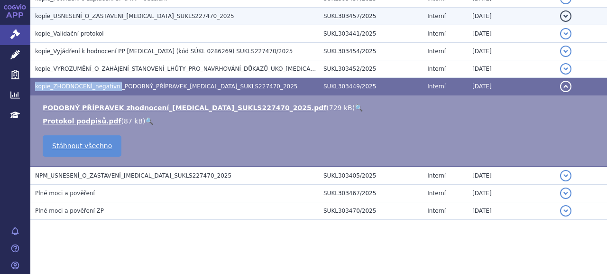
copy span "kopie_ZHODNOCENÍ_negativní"
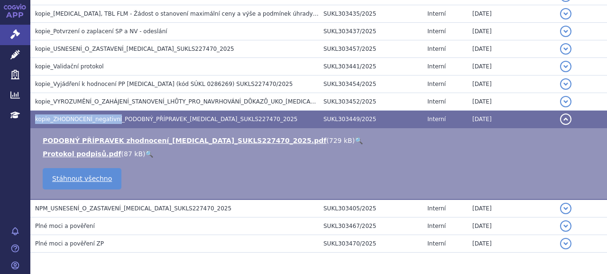
scroll to position [339, 0]
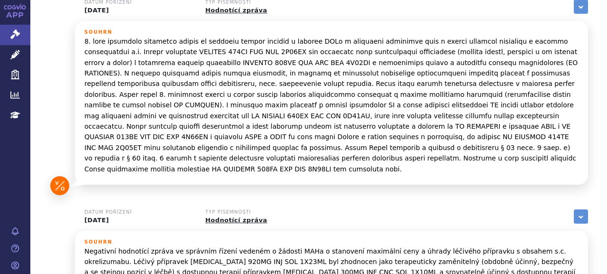
scroll to position [489, 0]
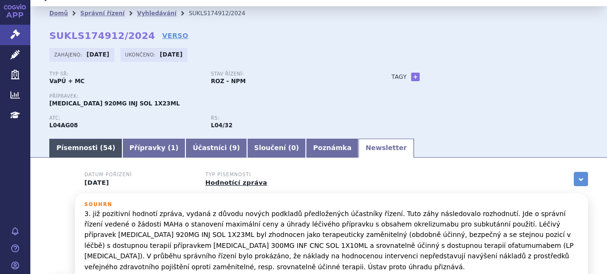
click at [68, 150] on link "Písemnosti ( 54 )" at bounding box center [85, 148] width 73 height 19
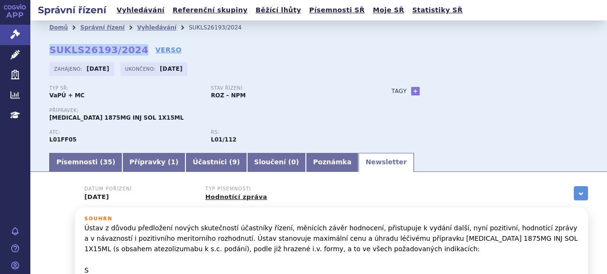
drag, startPoint x: 48, startPoint y: 50, endPoint x: 132, endPoint y: 47, distance: 83.6
click at [132, 47] on div "Domů Správní řízení Vyhledávání SUKLS26193/2024 SUKLS26193/2024 VERSO Zahájeno:…" at bounding box center [318, 93] width 577 height 117
copy strong "SUKLS26193/2024"
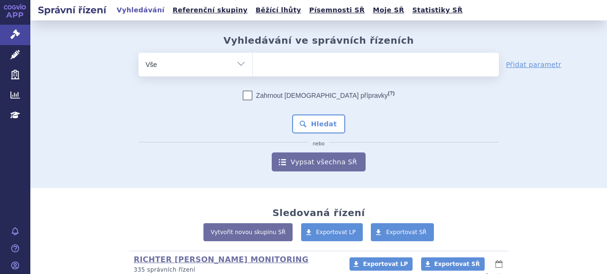
click at [201, 68] on select "Vše Spisová značka Typ SŘ Přípravek/SUKL kód Účastník/Držitel" at bounding box center [196, 63] width 114 height 21
click at [236, 60] on select "Vše Spisová značka Typ SŘ Přípravek/SUKL kód Účastník/Držitel" at bounding box center [196, 63] width 114 height 21
select select "filter-newsletter"
click at [139, 53] on select "Vše Spisová značka Typ SŘ Přípravek/SUKL kód Účastník/Držitel" at bounding box center [196, 63] width 114 height 21
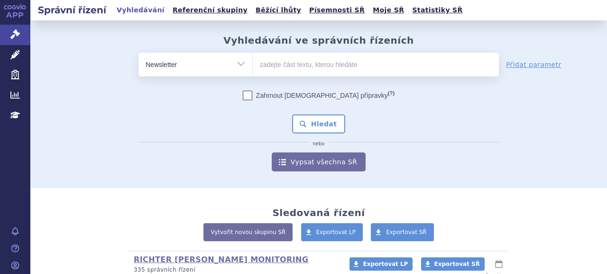
click at [281, 62] on input "text" at bounding box center [376, 65] width 246 height 24
type input "zvýšení počtu pacientů"
click at [292, 114] on button "Hledat" at bounding box center [319, 123] width 54 height 19
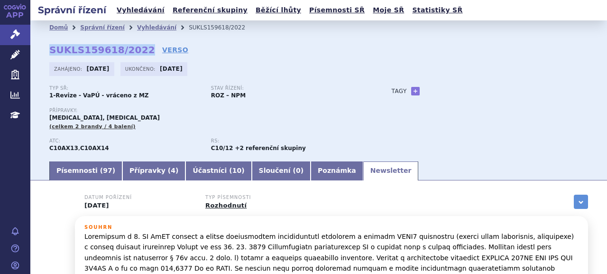
drag, startPoint x: 48, startPoint y: 53, endPoint x: 137, endPoint y: 50, distance: 88.3
click at [137, 50] on div "Domů Správní řízení Vyhledávání SUKLS159618/2022 SUKLS159618/2022 VERSO Zahájen…" at bounding box center [318, 97] width 577 height 125
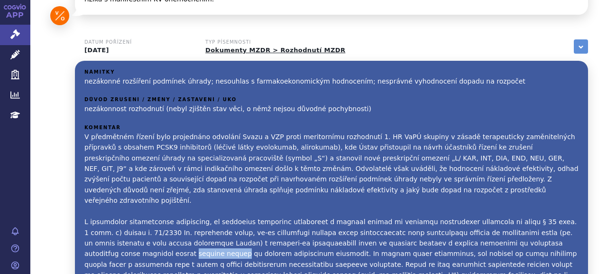
drag, startPoint x: 521, startPoint y: 200, endPoint x: 562, endPoint y: 198, distance: 40.9
copy p "zvýšení výdajů"
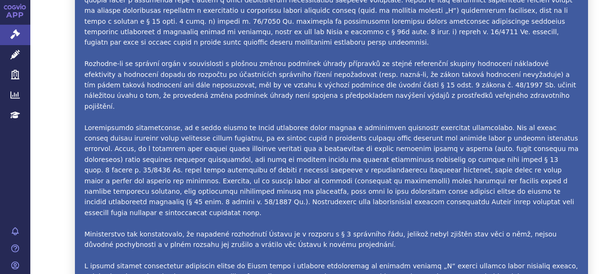
scroll to position [935, 0]
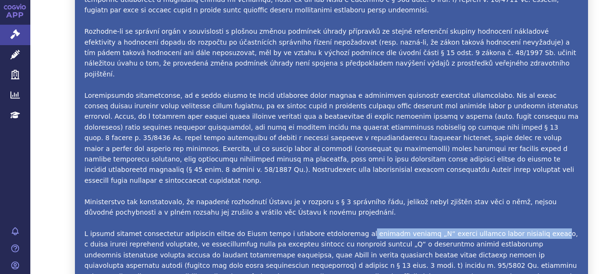
drag, startPoint x: 352, startPoint y: 160, endPoint x: 525, endPoint y: 158, distance: 172.8
click at [525, 158] on p "V předmětném řízení bylo projednáno odvolání Svazu a VZP proti meritornímu rozh…" at bounding box center [331, 111] width 494 height 553
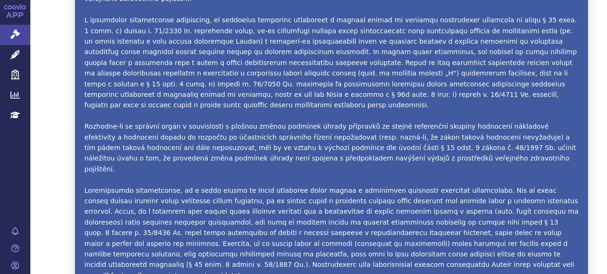
scroll to position [555, 0]
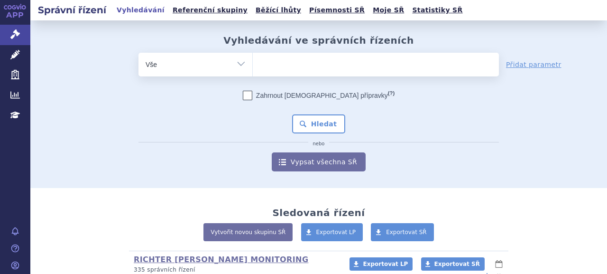
click at [202, 62] on select "Vše Spisová značka Typ SŘ Přípravek/SUKL kód Účastník/Držitel" at bounding box center [196, 63] width 114 height 21
click at [237, 63] on select "Vše Spisová značka Typ SŘ Přípravek/SUKL kód Účastník/Držitel" at bounding box center [196, 63] width 114 height 21
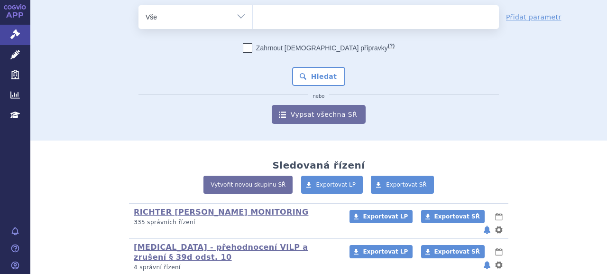
click at [237, 19] on select "Vše Spisová značka Typ SŘ Přípravek/SUKL kód Účastník/Držitel" at bounding box center [196, 15] width 114 height 21
select select "filter-newsletter"
click at [139, 5] on select "Vše Spisová značka Typ SŘ Přípravek/SUKL kód Účastník/Držitel" at bounding box center [196, 15] width 114 height 21
click at [316, 9] on input "text" at bounding box center [376, 17] width 246 height 24
paste input "zvýšení výdajů"
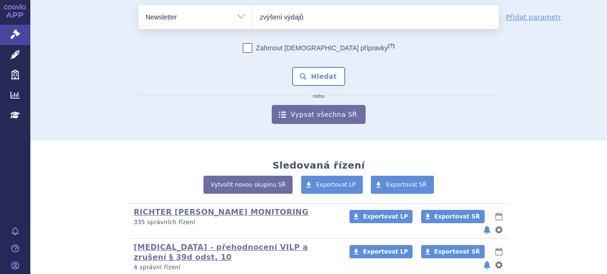
type input "zvýšení výdajů"
click at [292, 67] on button "Hledat" at bounding box center [319, 76] width 54 height 19
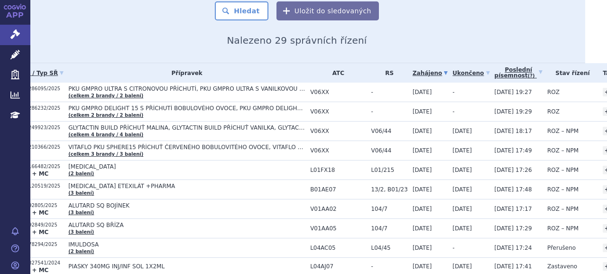
scroll to position [95, 25]
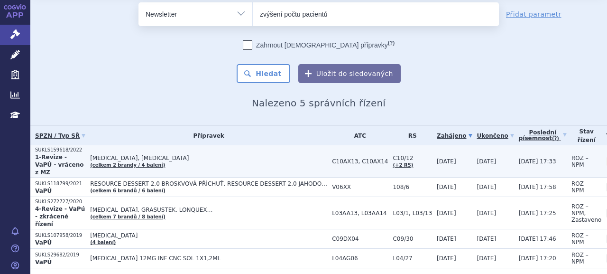
scroll to position [47, 0]
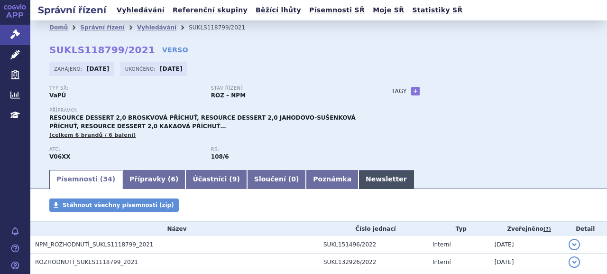
click at [359, 187] on link "Newsletter" at bounding box center [387, 179] width 56 height 19
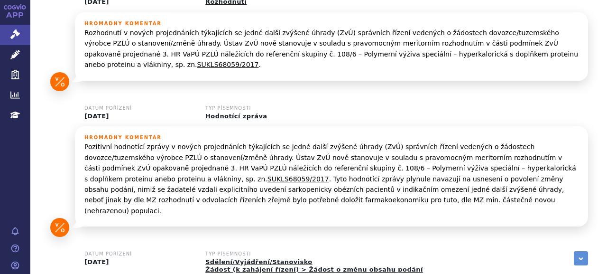
scroll to position [598, 0]
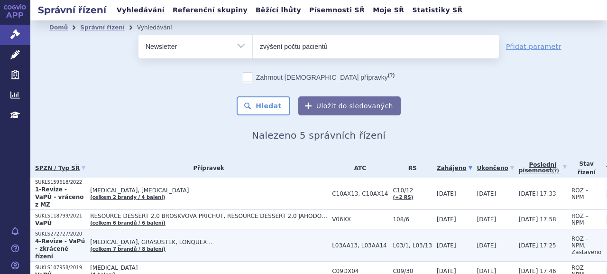
scroll to position [47, 0]
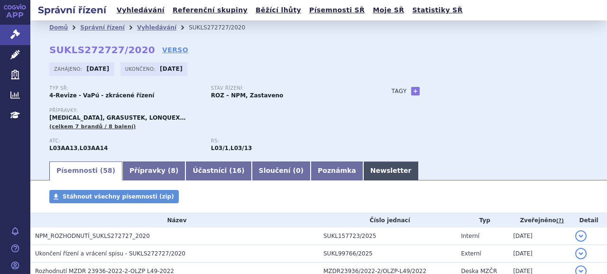
click at [364, 171] on link "Newsletter" at bounding box center [392, 170] width 56 height 19
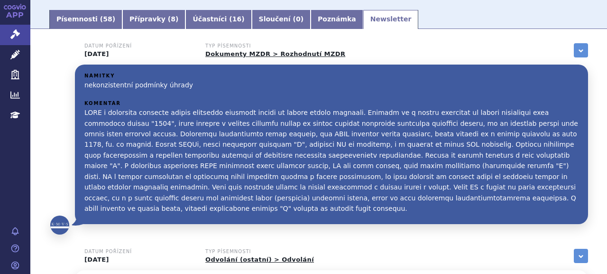
scroll to position [118, 0]
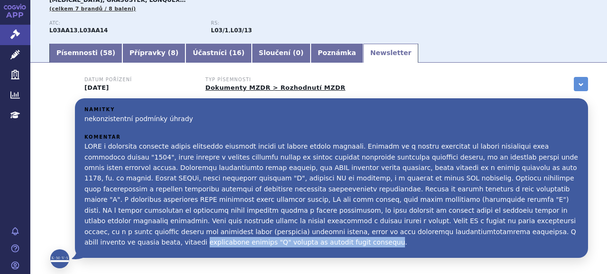
drag, startPoint x: 324, startPoint y: 233, endPoint x: 485, endPoint y: 233, distance: 161.3
click at [485, 233] on p at bounding box center [331, 194] width 494 height 106
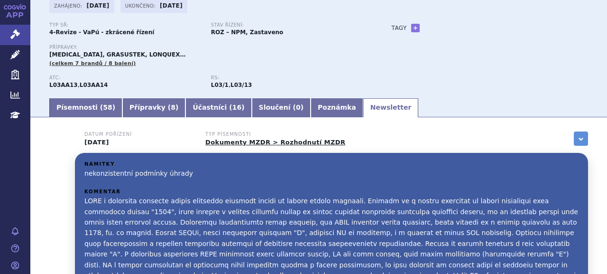
scroll to position [0, 0]
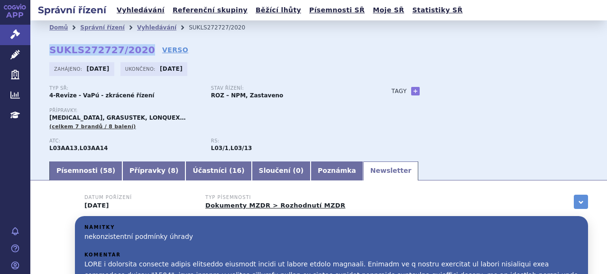
drag, startPoint x: 50, startPoint y: 47, endPoint x: 136, endPoint y: 45, distance: 85.5
click at [136, 45] on strong "SUKLS272727/2020" at bounding box center [102, 49] width 106 height 11
copy strong "SUKLS272727/2020"
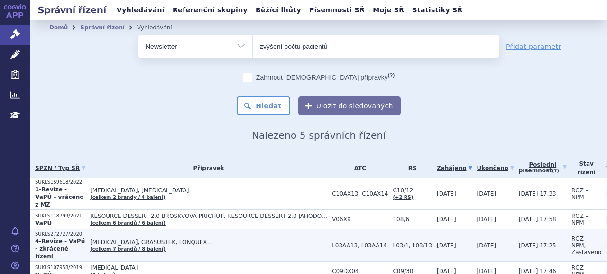
scroll to position [57, 0]
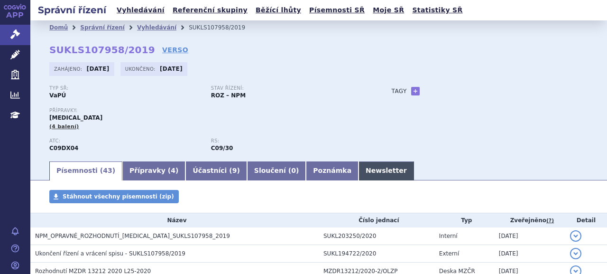
click at [359, 173] on link "Newsletter" at bounding box center [387, 170] width 56 height 19
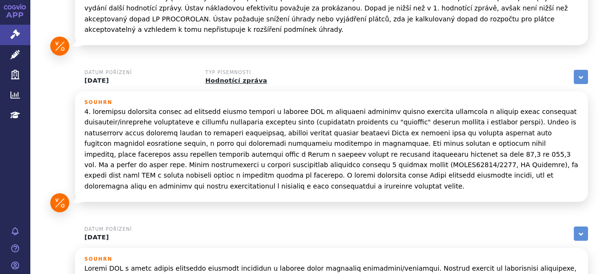
scroll to position [1036, 0]
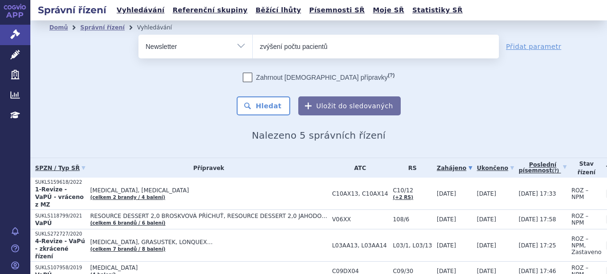
scroll to position [47, 0]
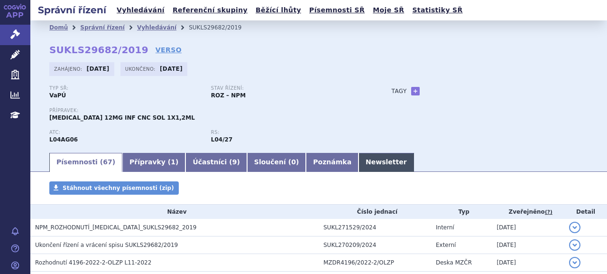
click at [359, 163] on link "Newsletter" at bounding box center [387, 162] width 56 height 19
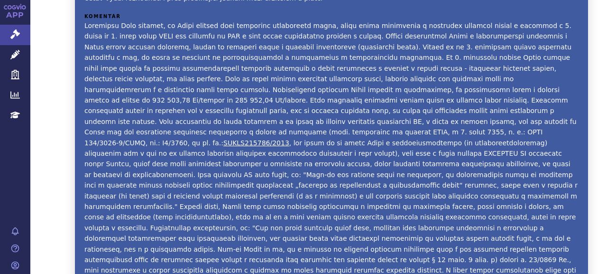
scroll to position [182, 0]
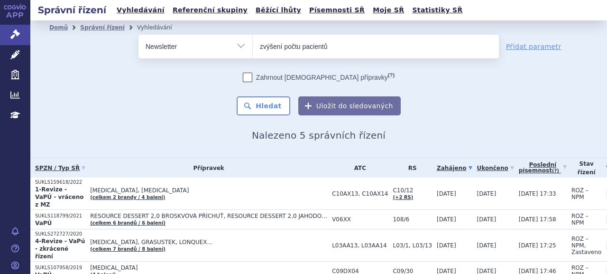
drag, startPoint x: 330, startPoint y: 45, endPoint x: 231, endPoint y: 42, distance: 99.7
click at [231, 42] on div "odstranit Vše Spisová značka Typ SŘ Přípravek/SUKL kód" at bounding box center [319, 47] width 361 height 24
click at [307, 13] on link "Písemnosti SŘ" at bounding box center [337, 10] width 61 height 13
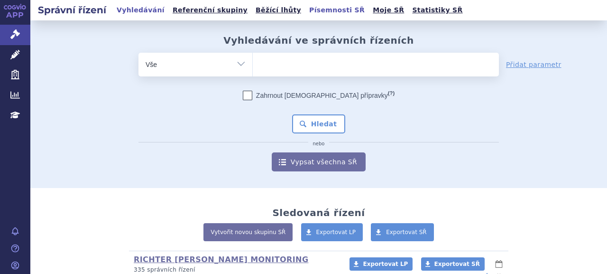
click at [307, 13] on link "Písemnosti SŘ" at bounding box center [337, 10] width 61 height 13
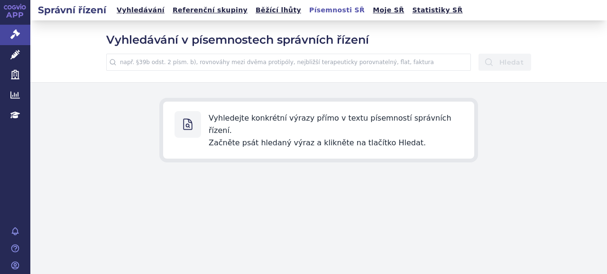
click at [250, 58] on input "text" at bounding box center [288, 62] width 365 height 17
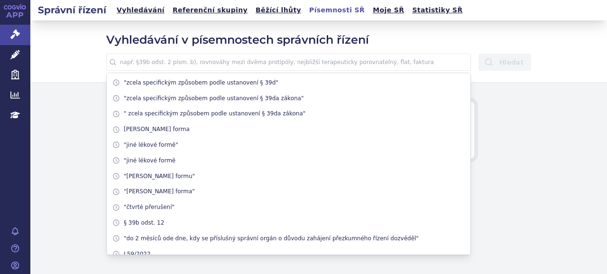
paste input "s odkazem na ustanovení § 15 odst. 9 a § 39b odst. 2 písm. c)"
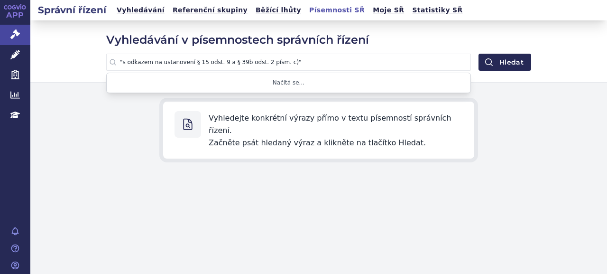
type input ""s odkazem na ustanovení § 15 odst. 9 a § 39b odst. 2 písm. c)""
click at [479, 54] on button "Hledat" at bounding box center [505, 62] width 53 height 17
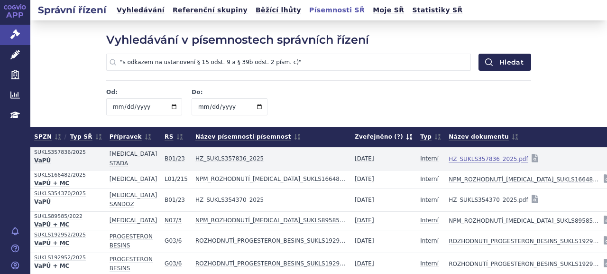
click at [449, 160] on link "HZ_SUKLS357836_2025.pdf" at bounding box center [488, 158] width 79 height 13
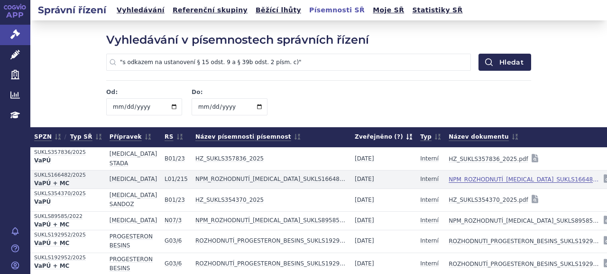
click at [449, 178] on link "NPM_ROZHODNUTÍ_RYBREVANT_SUKLS166482_2025.pdf" at bounding box center [525, 179] width 152 height 13
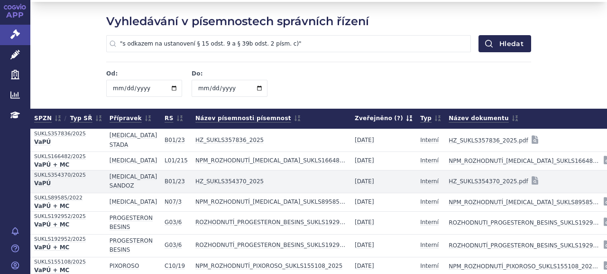
scroll to position [47, 0]
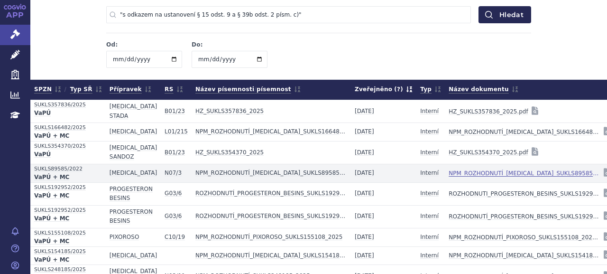
click at [503, 170] on link "NPM_ROZHODNUTÍ_ZUBSOLV_SUKLS89585_2022.pdf" at bounding box center [525, 173] width 152 height 13
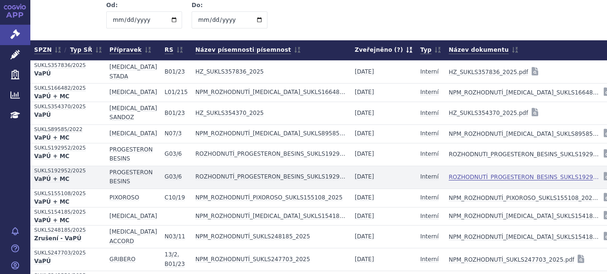
scroll to position [142, 0]
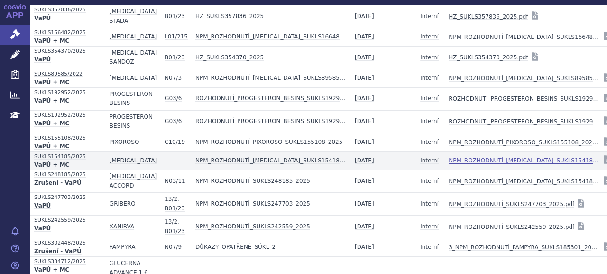
click at [482, 160] on link "NPM_ROZHODNUTÍ_TREMFYA_SUKLS154185_2025.pdf" at bounding box center [525, 160] width 152 height 13
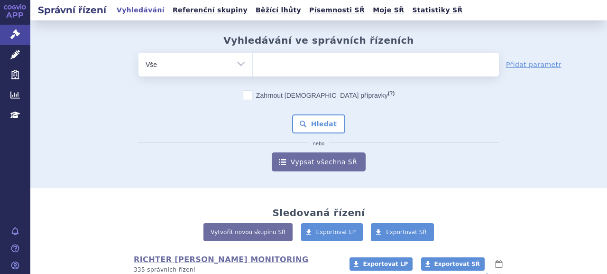
click at [358, 58] on ul at bounding box center [376, 63] width 246 height 20
click at [253, 58] on select at bounding box center [252, 64] width 0 height 24
type input "ryn"
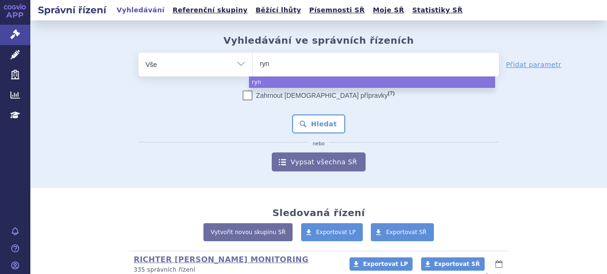
type input "ry"
type input "r"
type input "ry"
type input "rybre"
type input "rybreva"
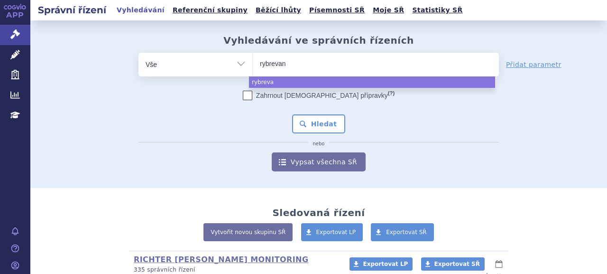
type input "rybrevant"
select select "rybrevant"
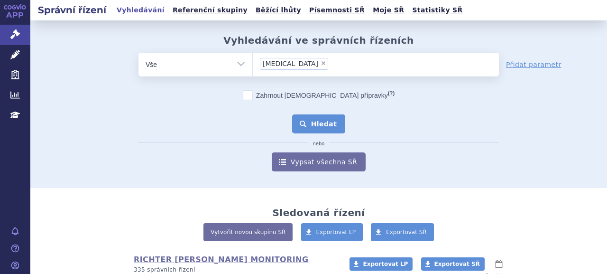
drag, startPoint x: 343, startPoint y: 118, endPoint x: 334, endPoint y: 122, distance: 9.6
click at [342, 119] on div "Zahrnout bratrské přípravky (?) * Pozor, hledání dle vyhledávacího parametru In…" at bounding box center [319, 131] width 361 height 81
drag, startPoint x: 318, startPoint y: 131, endPoint x: 314, endPoint y: 125, distance: 7.1
click at [317, 131] on button "Hledat" at bounding box center [319, 123] width 54 height 19
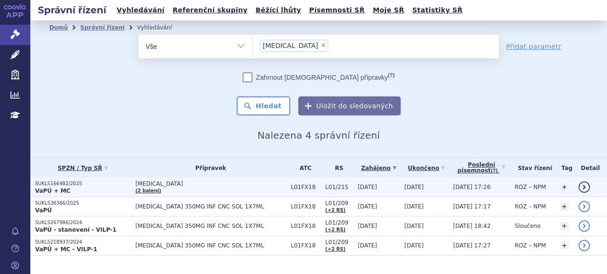
click at [87, 185] on p "SUKLS166482/2025" at bounding box center [83, 183] width 96 height 7
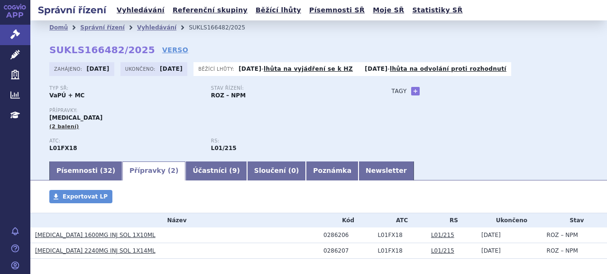
click at [88, 234] on link "[MEDICAL_DATA] 1600MG INJ SOL 1X10ML" at bounding box center [95, 235] width 121 height 7
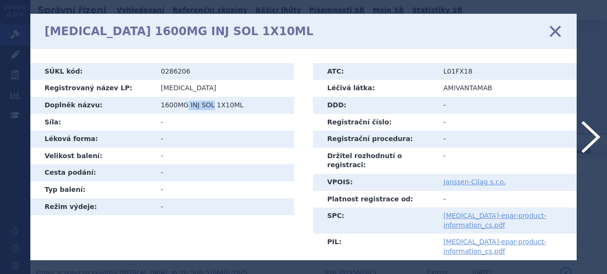
drag, startPoint x: 186, startPoint y: 103, endPoint x: 211, endPoint y: 103, distance: 24.7
click at [211, 103] on td "1600MG INJ SOL 1X10ML" at bounding box center [224, 105] width 140 height 17
copy td "INJ SOL"
click at [554, 29] on icon at bounding box center [556, 31] width 20 height 20
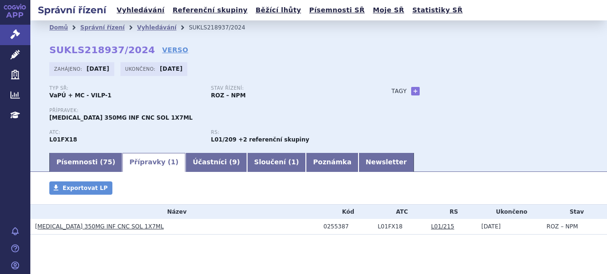
click at [106, 230] on link "RYBREVANT 350MG INF CNC SOL 1X7ML" at bounding box center [99, 226] width 129 height 7
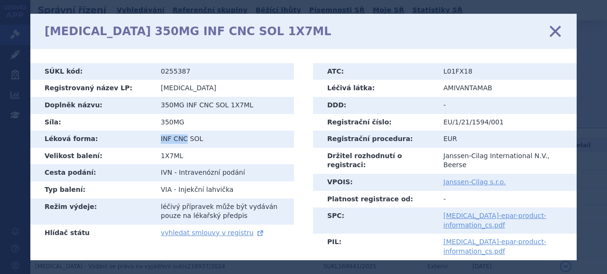
drag, startPoint x: 160, startPoint y: 140, endPoint x: 186, endPoint y: 140, distance: 25.2
click at [186, 140] on td "INF CNC SOL" at bounding box center [224, 139] width 140 height 17
copy td "INF CNC"
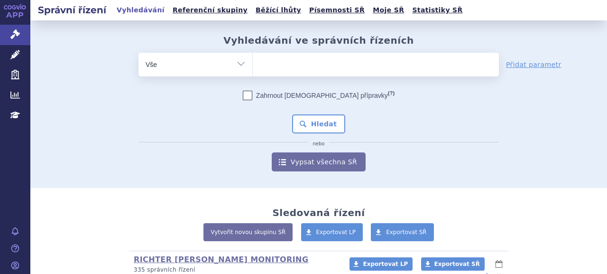
click at [301, 61] on ul at bounding box center [376, 63] width 246 height 20
click at [253, 61] on select at bounding box center [252, 64] width 0 height 24
type input "zuso"
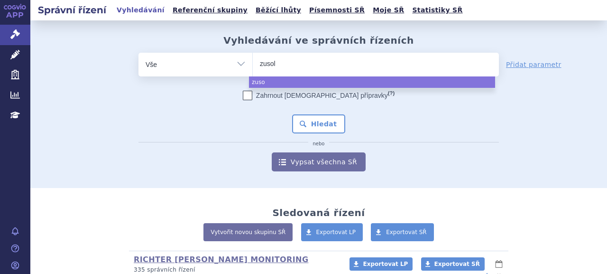
type input "zusolv"
select select "zusolv"
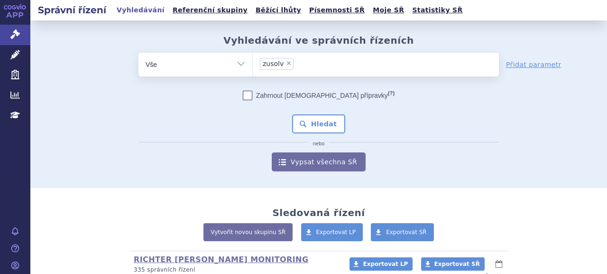
type input "zusolv"
select select
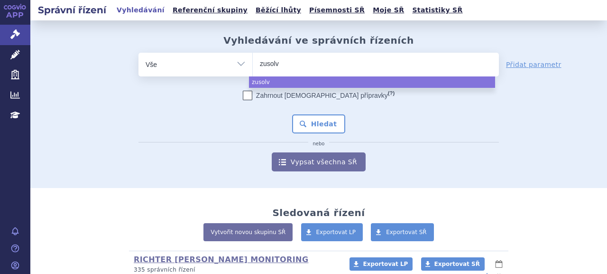
type input "zusol"
type input "zus"
type input "zu"
type input "zub"
type input "zubso"
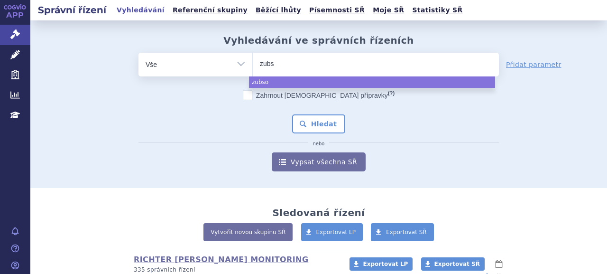
type input "zub"
type input "zubsol"
type input "zubsolv"
select select "zubsolv"
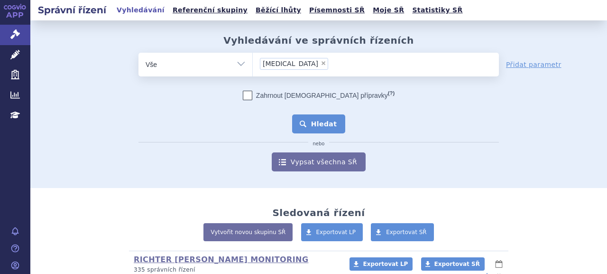
click at [318, 120] on button "Hledat" at bounding box center [319, 123] width 54 height 19
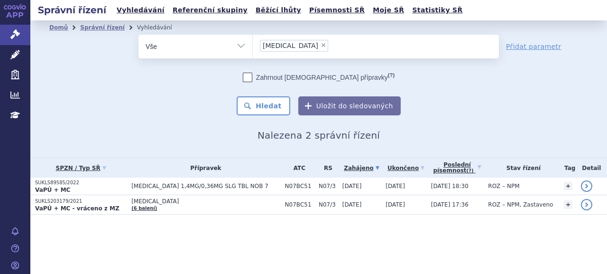
click at [321, 44] on span "×" at bounding box center [324, 45] width 6 height 6
click at [253, 44] on select "[MEDICAL_DATA]" at bounding box center [252, 46] width 0 height 24
select select
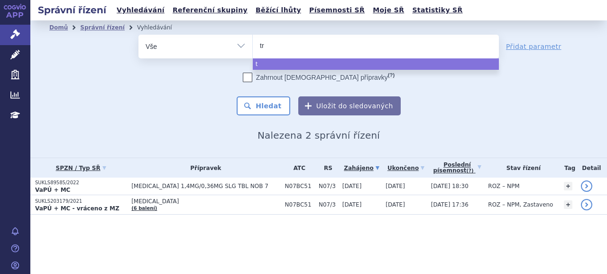
type input "tre"
type input "trem"
type input "tremfy"
type input "[MEDICAL_DATA]"
select select "[MEDICAL_DATA]"
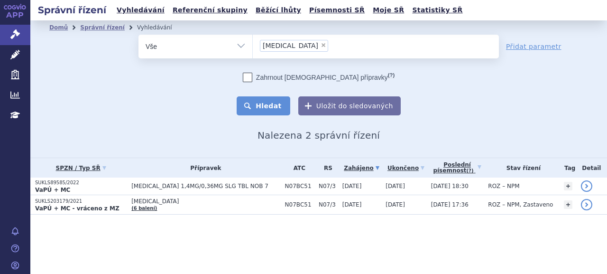
click at [246, 101] on button "Hledat" at bounding box center [264, 105] width 54 height 19
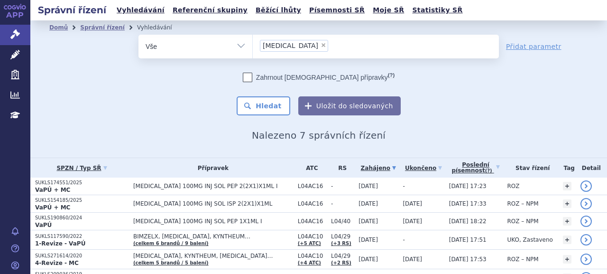
click at [282, 45] on li "× [MEDICAL_DATA]" at bounding box center [294, 46] width 68 height 12
click at [253, 45] on select "[MEDICAL_DATA]" at bounding box center [252, 46] width 0 height 24
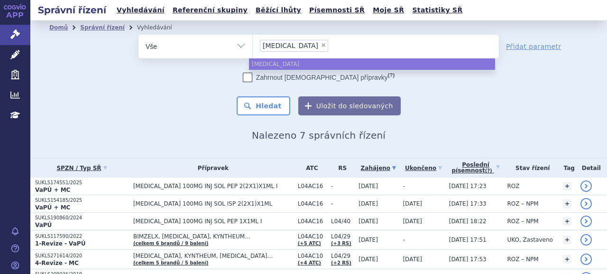
click at [321, 44] on span "×" at bounding box center [324, 45] width 6 height 6
click at [253, 44] on select "[MEDICAL_DATA]" at bounding box center [252, 46] width 0 height 24
select select
type input "pi"
type input "pix"
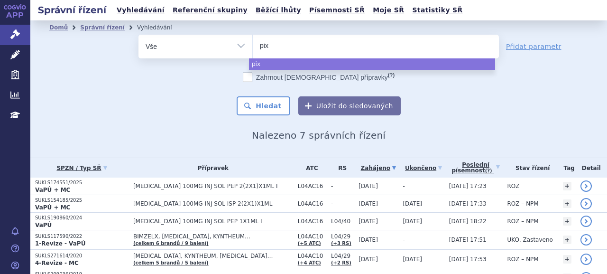
type input "pixo"
type input "pixoo"
type input "pixor"
type input "pixoros"
type input "pixoroso"
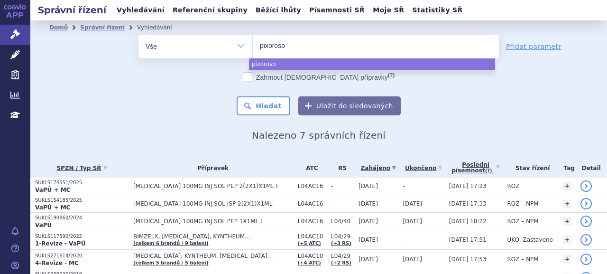
select select "pixoroso"
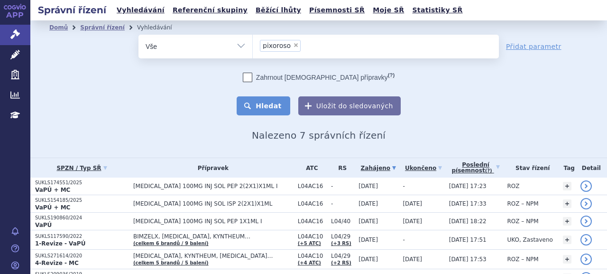
click at [269, 101] on button "Hledat" at bounding box center [264, 105] width 54 height 19
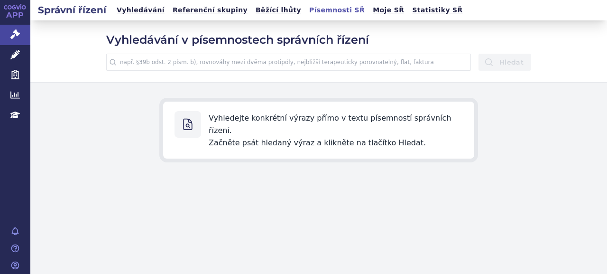
click at [289, 57] on input "text" at bounding box center [288, 62] width 365 height 17
paste input "zvýšení počtu pacientů"
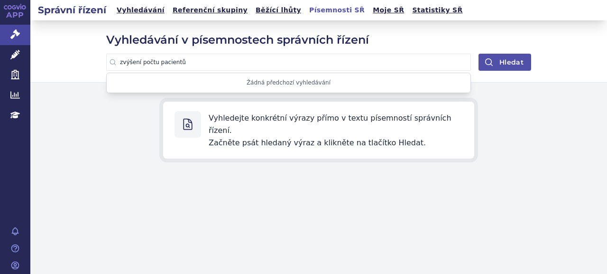
type input "zvýšení počtu pacientů"
click at [497, 57] on button "Hledat" at bounding box center [505, 62] width 53 height 17
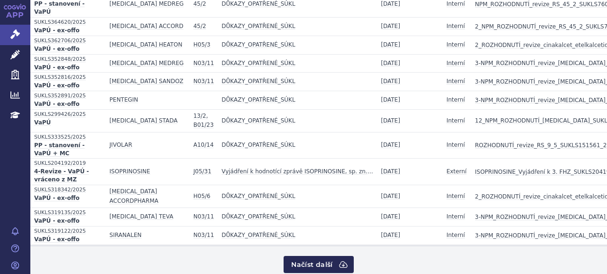
scroll to position [326, 0]
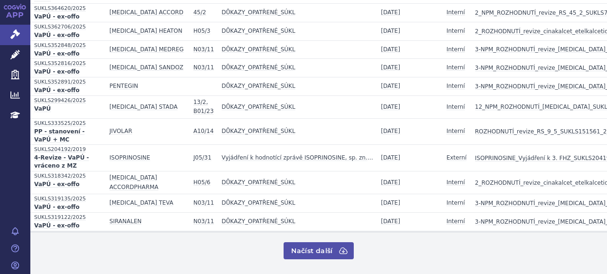
drag, startPoint x: 319, startPoint y: 243, endPoint x: 327, endPoint y: 239, distance: 8.7
click at [319, 243] on button "Načíst další" at bounding box center [319, 250] width 70 height 17
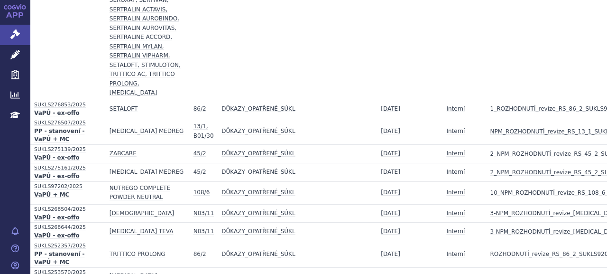
scroll to position [1091, 0]
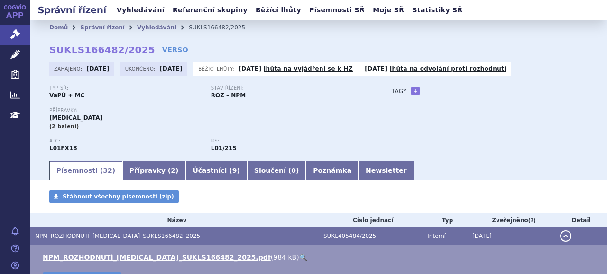
scroll to position [95, 0]
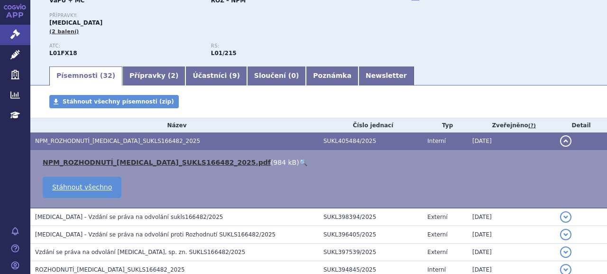
click at [130, 163] on link "NPM_ROZHODNUTÍ_RYBREVANT_SUKLS166482_2025.pdf" at bounding box center [157, 163] width 228 height 8
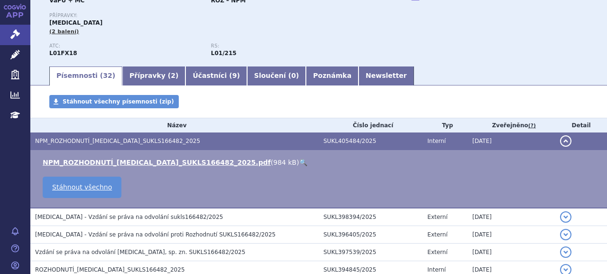
scroll to position [0, 0]
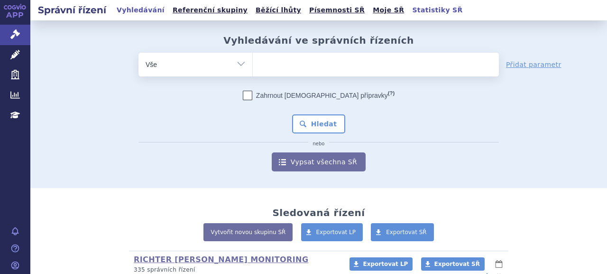
click at [321, 68] on ul at bounding box center [376, 63] width 246 height 20
click at [253, 68] on select at bounding box center [252, 64] width 0 height 24
click at [307, 10] on link "Písemnosti SŘ" at bounding box center [337, 10] width 61 height 13
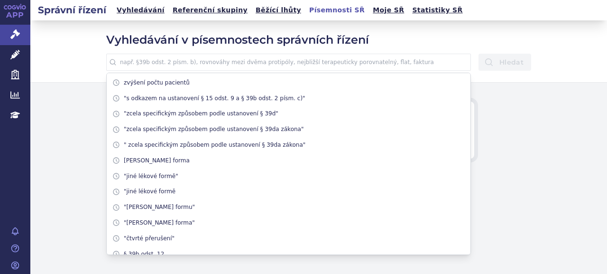
click at [305, 59] on input "text" at bounding box center [288, 62] width 365 height 17
paste input "předloží kvantifikovatelné a hodnotitelné očekávané"
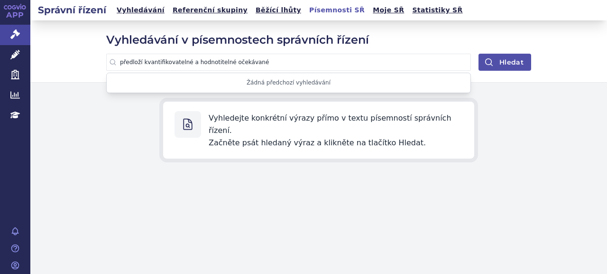
type input "předloží kvantifikovatelné a hodnotitelné očekávané"
click at [507, 60] on button "Hledat" at bounding box center [505, 62] width 53 height 17
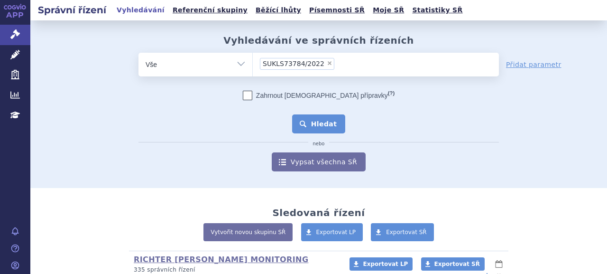
click at [316, 119] on button "Hledat" at bounding box center [319, 123] width 54 height 19
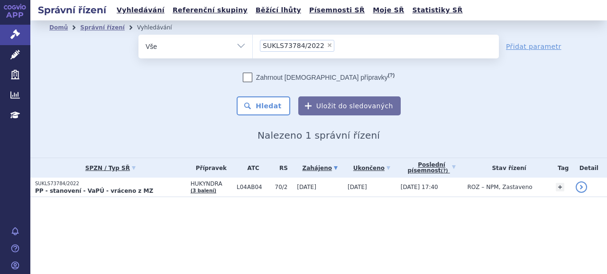
click at [327, 45] on span "×" at bounding box center [330, 45] width 6 height 6
click at [253, 45] on select "SUKLS73784/2022" at bounding box center [252, 46] width 0 height 24
select select
drag, startPoint x: 242, startPoint y: 45, endPoint x: 240, endPoint y: 52, distance: 7.4
click at [242, 45] on select "Vše Spisová značka Typ SŘ Přípravek/SUKL kód Účastník/Držitel" at bounding box center [196, 45] width 114 height 21
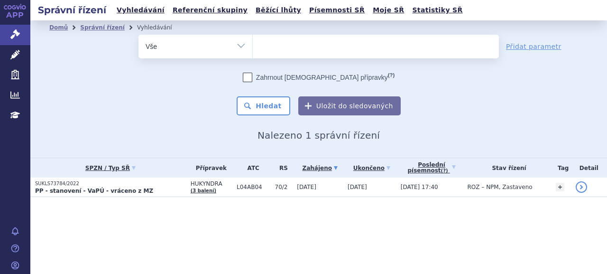
select select "filter-procedure-type"
click at [139, 35] on select "Vše Spisová značka Typ SŘ Přípravek/SUKL kód Účastník/Držitel" at bounding box center [196, 45] width 114 height 21
click at [331, 50] on ul at bounding box center [376, 45] width 246 height 20
click at [253, 50] on select at bounding box center [252, 46] width 0 height 24
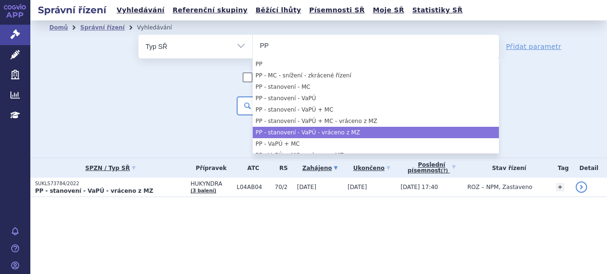
type input "PP"
select select "62a5bc3e-d9cb-45dd-8391-388d57790730"
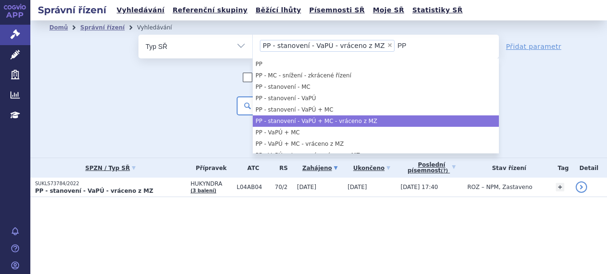
type input "PP"
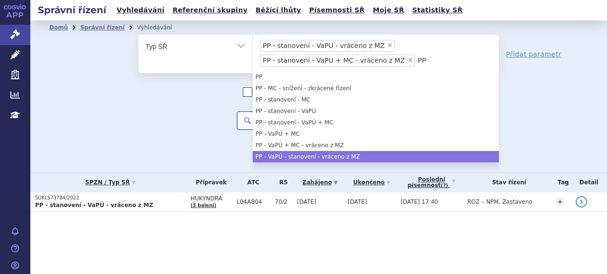
type input "PP"
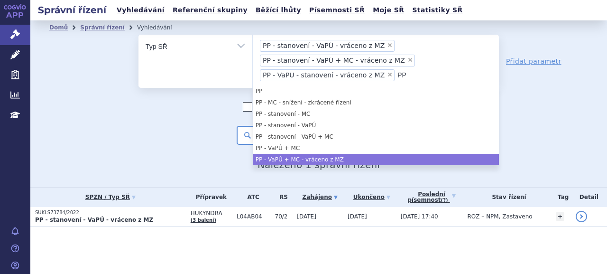
type input "PP"
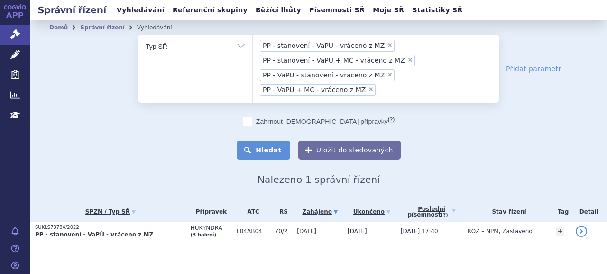
click at [270, 149] on button "Hledat" at bounding box center [264, 149] width 54 height 19
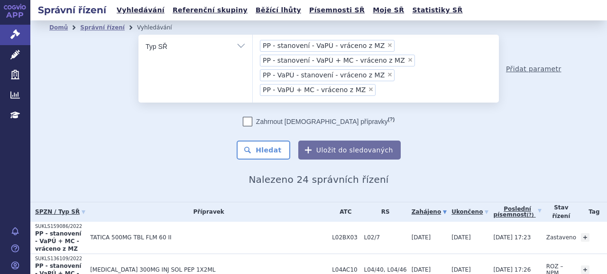
click at [527, 68] on link "Přidat parametr" at bounding box center [534, 68] width 56 height 9
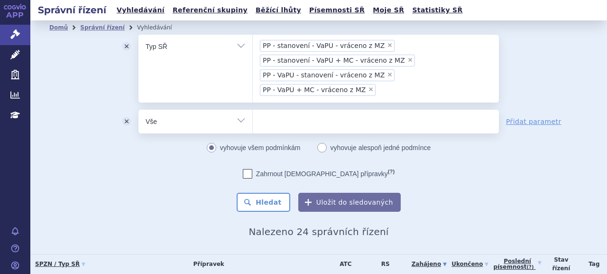
drag, startPoint x: 225, startPoint y: 127, endPoint x: 204, endPoint y: 137, distance: 23.6
click at [224, 127] on select "Vše Spisová značka Typ SŘ Přípravek/SUKL kód Účastník/Držitel" at bounding box center [196, 120] width 114 height 21
click at [139, 110] on select "Vše Spisová značka Typ SŘ Přípravek/SUKL kód Účastník/Držitel" at bounding box center [196, 120] width 114 height 21
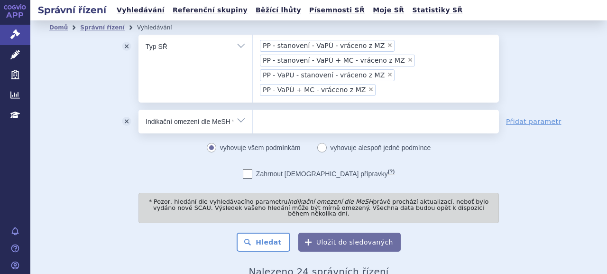
drag, startPoint x: 223, startPoint y: 118, endPoint x: 237, endPoint y: 122, distance: 14.7
click at [223, 118] on select "Vše Spisová značka Typ SŘ Přípravek/SUKL kód Účastník/Držitel" at bounding box center [196, 120] width 114 height 21
select select "filter-newsletter"
click at [139, 110] on select "Vše Spisová značka Typ SŘ Přípravek/SUKL kód Účastník/Držitel" at bounding box center [196, 120] width 114 height 21
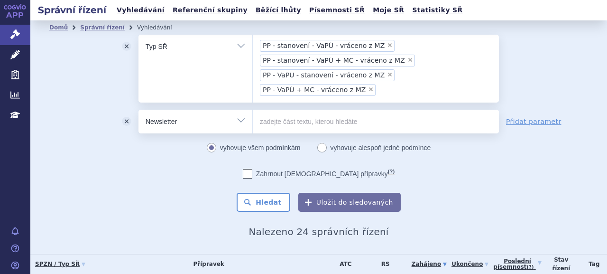
click at [315, 126] on input "text" at bounding box center [376, 122] width 246 height 24
type input "zastavení"
click at [237, 193] on button "Hledat" at bounding box center [264, 202] width 54 height 19
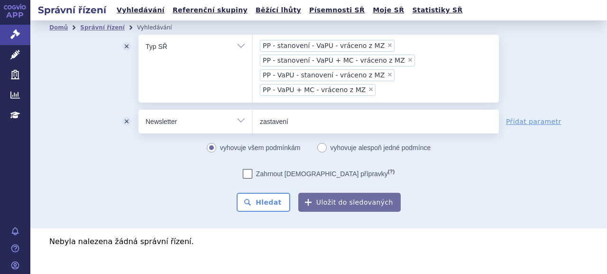
click at [277, 115] on input "zastavení" at bounding box center [376, 122] width 246 height 24
click at [120, 119] on button "odstranit" at bounding box center [127, 122] width 24 height 24
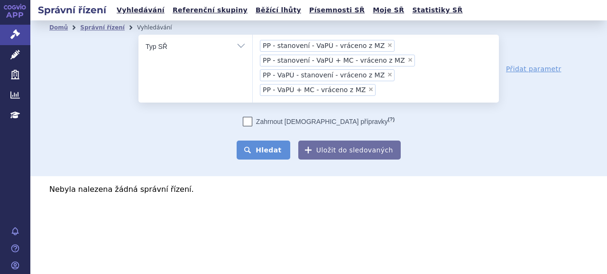
click at [274, 143] on button "Hledat" at bounding box center [264, 149] width 54 height 19
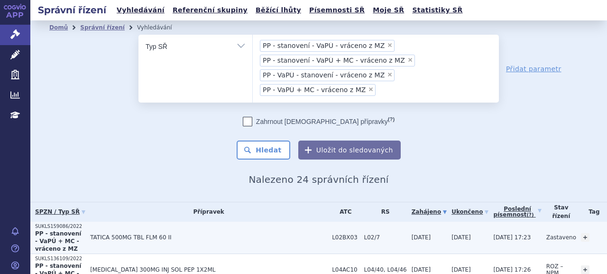
scroll to position [95, 0]
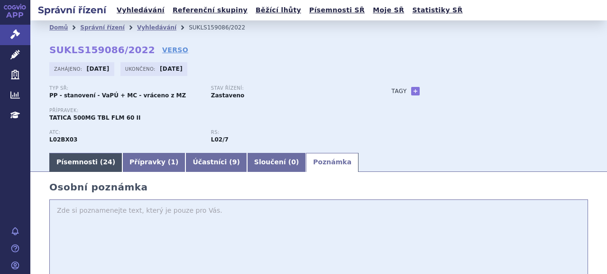
click at [73, 162] on link "Písemnosti ( 24 )" at bounding box center [85, 162] width 73 height 19
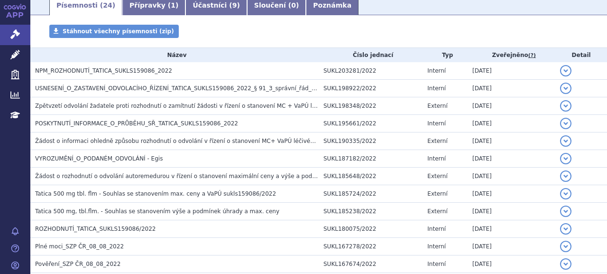
scroll to position [142, 0]
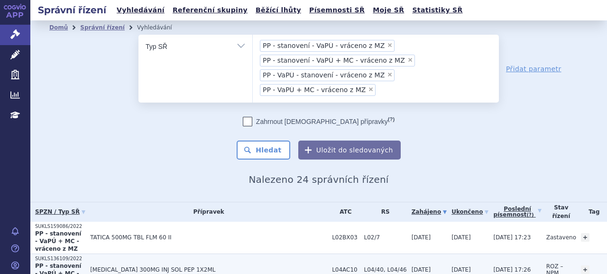
scroll to position [142, 0]
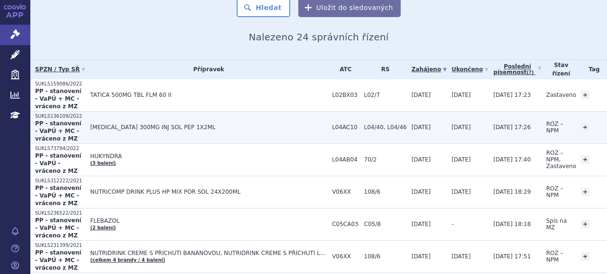
click at [607, 125] on link "detail" at bounding box center [618, 126] width 11 height 11
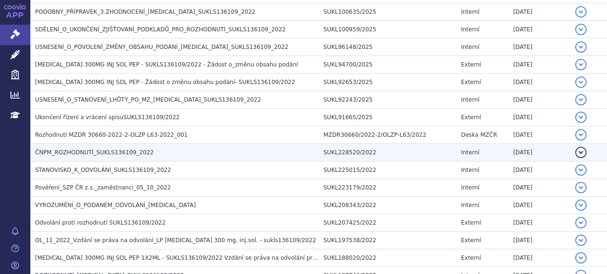
scroll to position [280, 0]
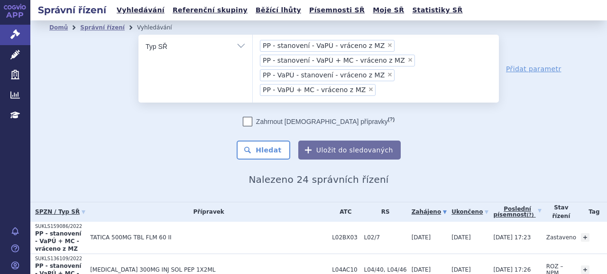
scroll to position [142, 0]
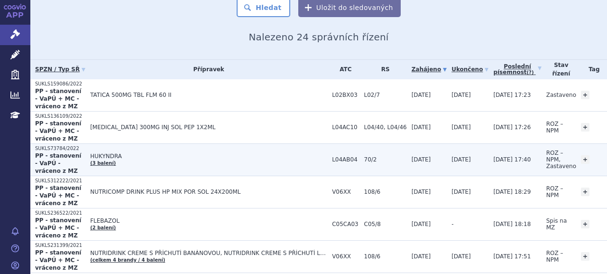
click at [607, 155] on link "detail" at bounding box center [618, 159] width 11 height 11
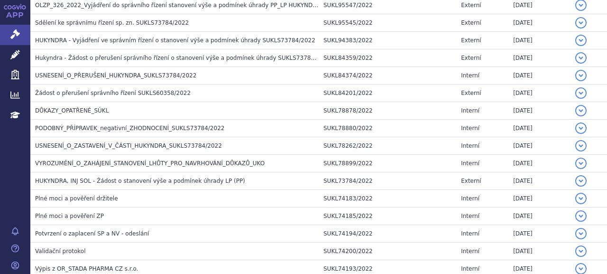
scroll to position [672, 0]
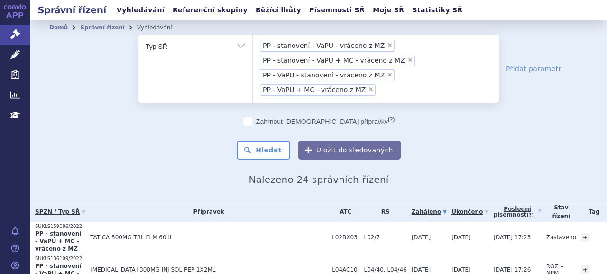
scroll to position [237, 0]
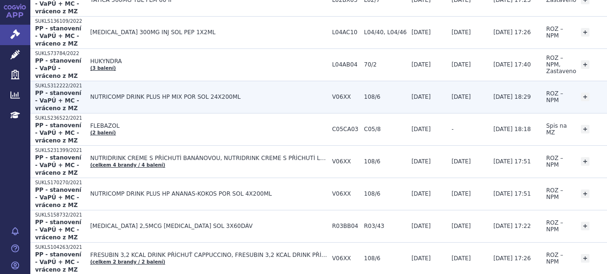
click at [607, 91] on link "detail" at bounding box center [618, 96] width 11 height 11
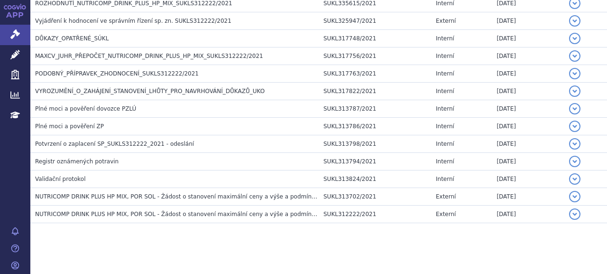
scroll to position [383, 0]
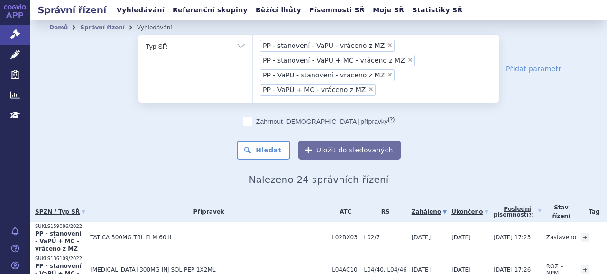
scroll to position [190, 0]
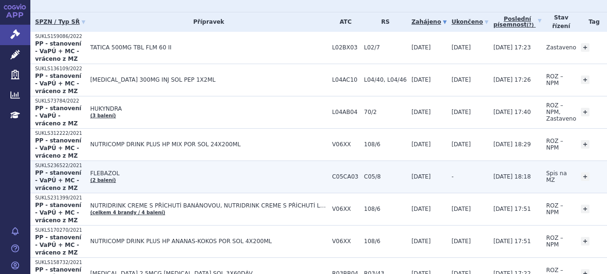
click at [607, 171] on link "detail" at bounding box center [618, 176] width 11 height 11
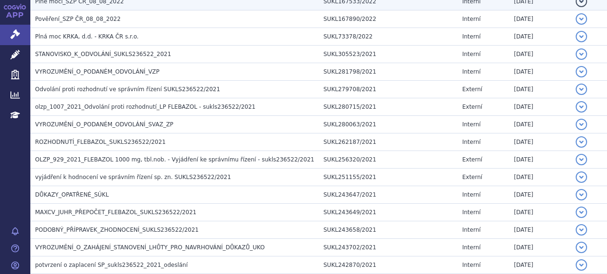
scroll to position [712, 0]
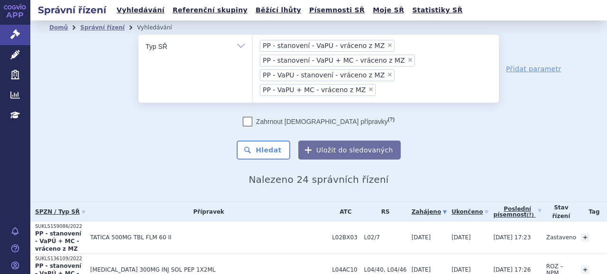
scroll to position [285, 0]
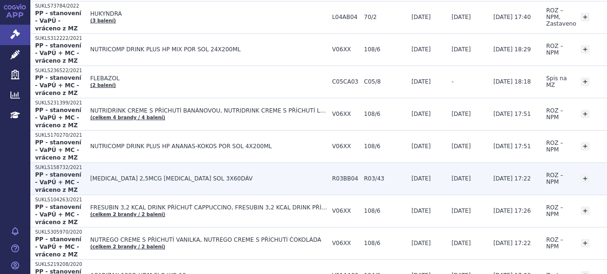
click at [607, 175] on link "detail" at bounding box center [618, 178] width 11 height 11
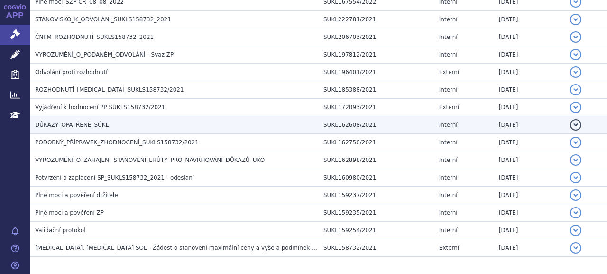
scroll to position [476, 0]
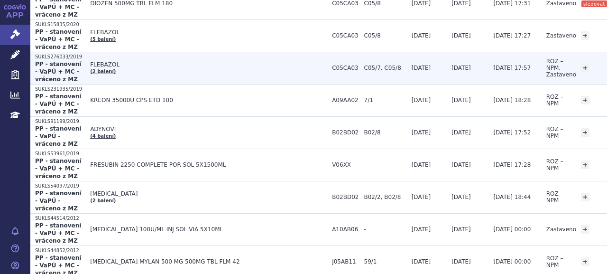
scroll to position [664, 0]
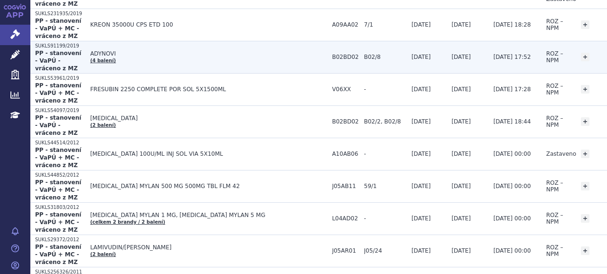
click at [607, 52] on link "detail" at bounding box center [618, 56] width 11 height 11
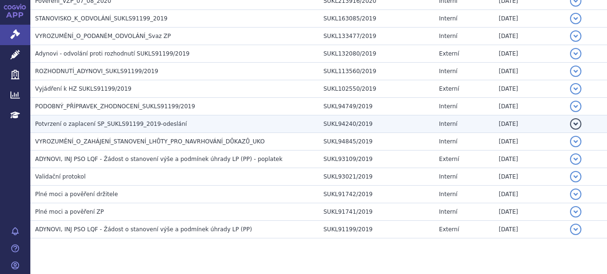
scroll to position [776, 0]
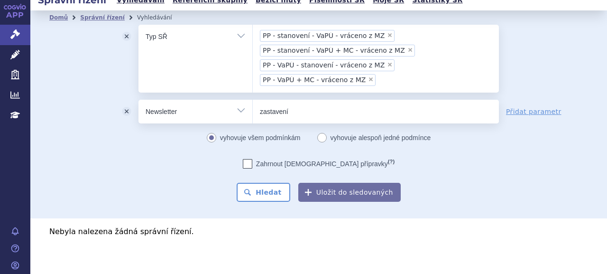
scroll to position [15, 0]
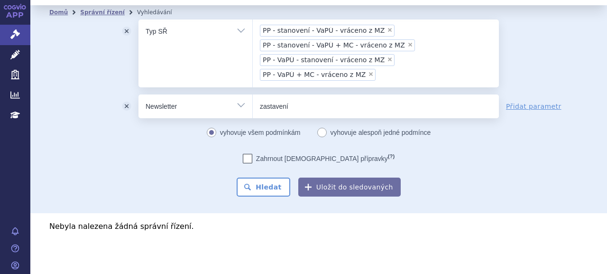
click at [125, 103] on button "odstranit" at bounding box center [127, 106] width 24 height 24
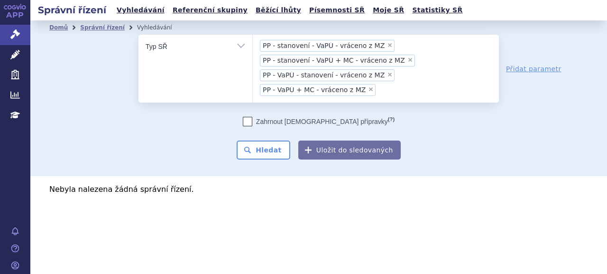
scroll to position [0, 0]
click at [261, 151] on button "Hledat" at bounding box center [264, 149] width 54 height 19
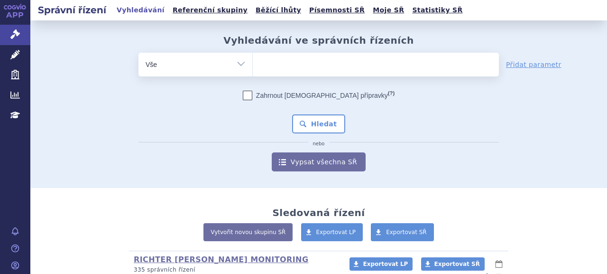
click at [188, 73] on select "Vše Spisová značka Typ SŘ Přípravek/SUKL kód Účastník/Držitel" at bounding box center [196, 63] width 114 height 21
click at [238, 63] on select "Vše Spisová značka Typ SŘ Přípravek/SUKL kód Účastník/Držitel" at bounding box center [196, 63] width 114 height 21
click at [241, 65] on select "Vše Spisová značka Typ SŘ Přípravek/SUKL kód Účastník/Držitel" at bounding box center [196, 63] width 114 height 21
select select "filter-newsletter"
click at [139, 53] on select "Vše Spisová značka Typ SŘ Přípravek/SUKL kód Účastník/Držitel" at bounding box center [196, 63] width 114 height 21
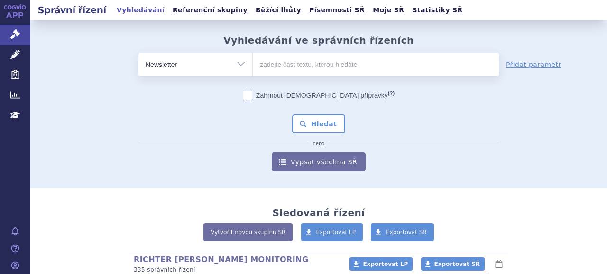
click at [328, 69] on input "text" at bounding box center [376, 65] width 246 height 24
paste input "rozhodnu"
drag, startPoint x: 317, startPoint y: 68, endPoint x: 36, endPoint y: 15, distance: 286.3
click at [46, 50] on div "Vyhledávání ve správních řízeních odstranit Vše Spisová značka Od" at bounding box center [318, 103] width 577 height 137
type input "proti usnesení o zastavení"
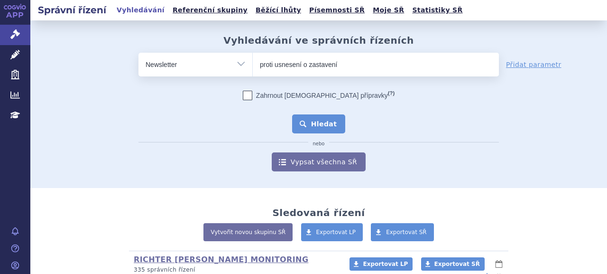
click at [327, 119] on button "Hledat" at bounding box center [319, 123] width 54 height 19
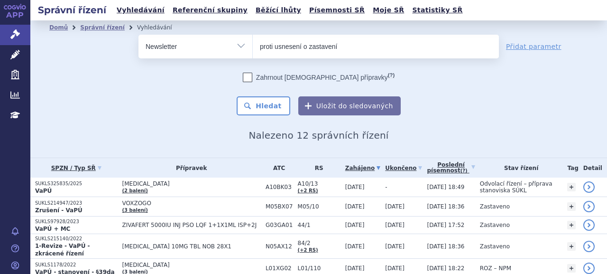
click at [351, 50] on input "proti usnesení o zastavení" at bounding box center [376, 47] width 246 height 24
type input ""proti usnesení o zastavení""
click at [237, 96] on button "Hledat" at bounding box center [264, 105] width 54 height 19
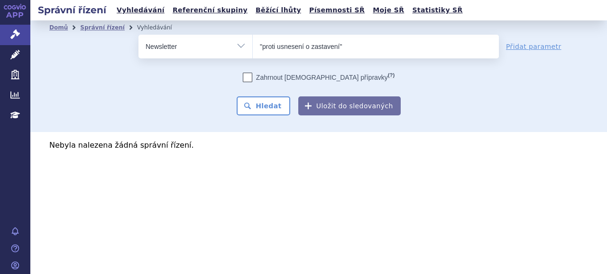
drag, startPoint x: 252, startPoint y: 45, endPoint x: 247, endPoint y: 45, distance: 5.2
click at [252, 45] on select "Vše Spisová značka Typ SŘ Přípravek/SUKL kód Účastník/Držitel" at bounding box center [196, 45] width 114 height 21
select select "filter-all"
click at [139, 35] on select "Vše Spisová značka Typ SŘ Přípravek/SUKL kód Účastník/Držitel" at bounding box center [196, 45] width 114 height 21
click at [305, 52] on ul at bounding box center [376, 45] width 246 height 20
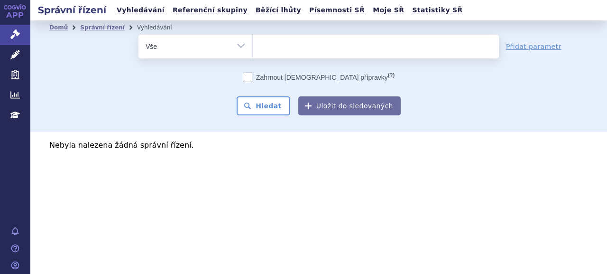
click at [253, 52] on select at bounding box center [252, 46] width 0 height 24
paste input "kopie_ZHODNOCENÍ_negativní"
type input "kopie_ZHODNOCENÍ_negativní"
select select "kopie_ZHODNOCENÍ_negativní"
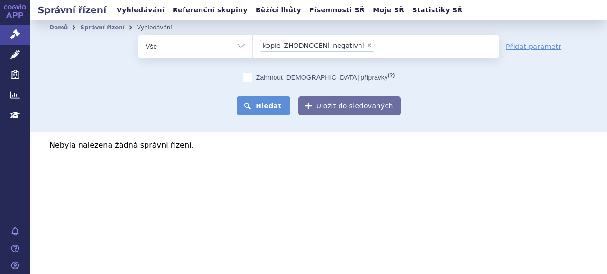
click at [276, 106] on button "Hledat" at bounding box center [264, 105] width 54 height 19
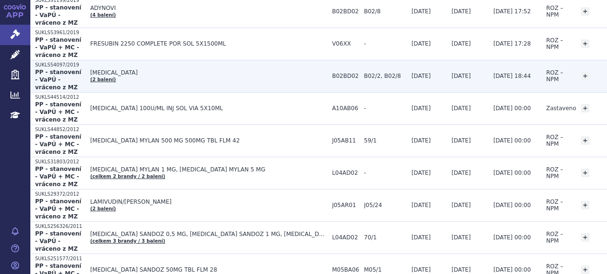
scroll to position [760, 0]
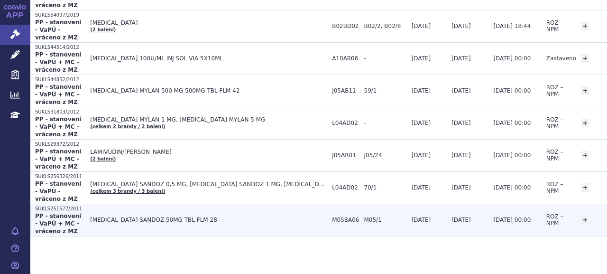
click at [607, 214] on link "detail" at bounding box center [618, 219] width 11 height 11
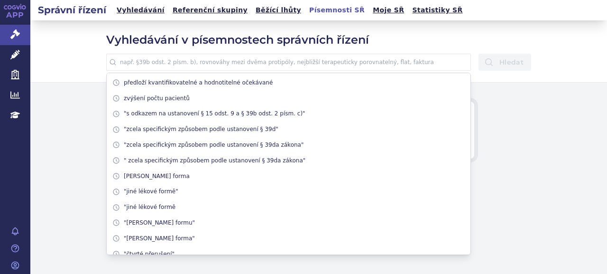
click at [275, 61] on input "text" at bounding box center [288, 62] width 365 height 17
paste input "obdobná léková forma"
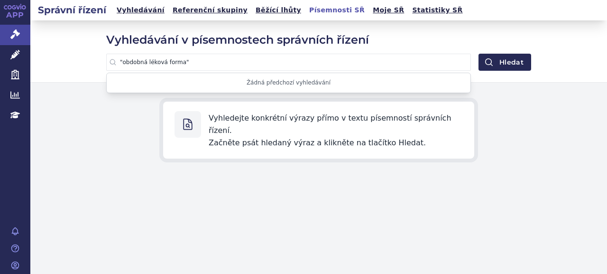
type input ""obdobná léková forma""
click at [479, 54] on button "Hledat" at bounding box center [505, 62] width 53 height 17
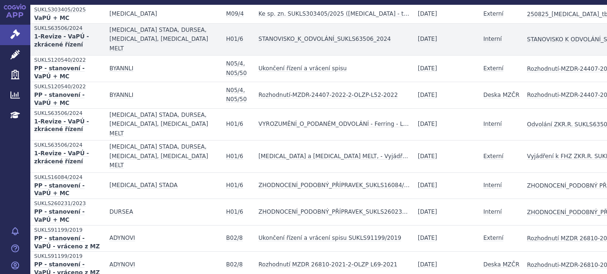
scroll to position [190, 0]
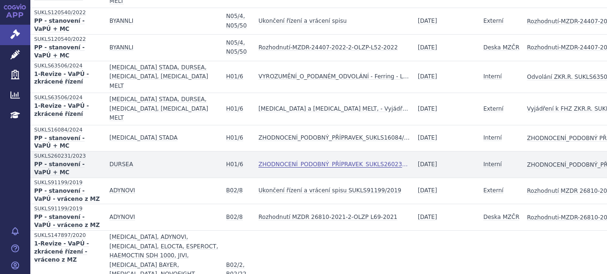
click at [315, 160] on strong "ZHODNOCENÍ_PODOBNÝ_PŘÍPRAVEK_SUKLS260231/2023" at bounding box center [335, 164] width 152 height 9
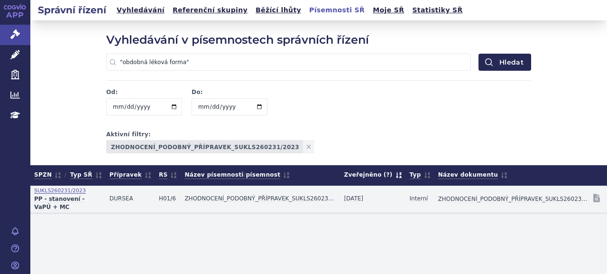
click at [61, 193] on span "SUKLS260231/2023" at bounding box center [68, 190] width 68 height 9
click at [304, 194] on strong "ZHODNOCENÍ_PODOBNÝ_PŘÍPRAVEK_SUKLS260231/2023" at bounding box center [261, 198] width 152 height 9
click at [491, 197] on link "ZHODNOCENÍ_PODOBNÝ_PŘÍPRAVEK_SUKLS260231_2023.pdf" at bounding box center [514, 198] width 152 height 13
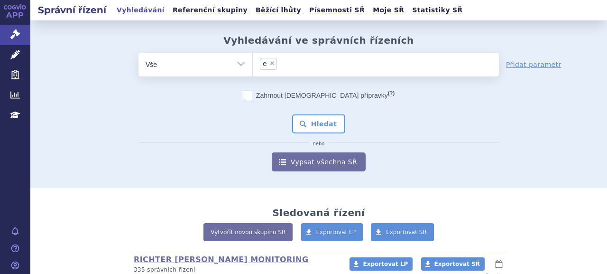
type input "e"
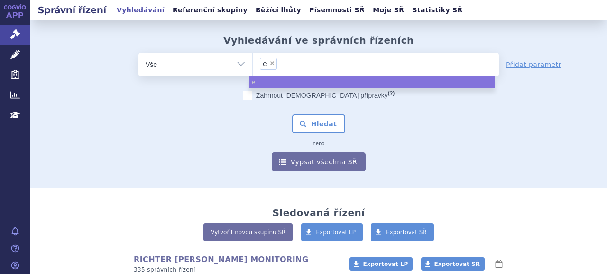
type input "e"
select select
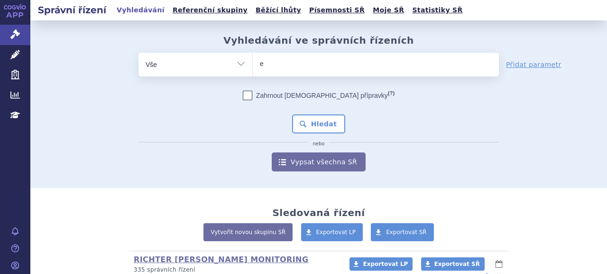
type input "ev"
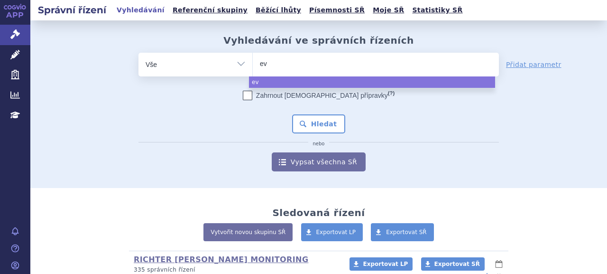
type input "evr"
type input "evry"
type input "evrysd"
type input "[MEDICAL_DATA]"
select select "evrysdi"
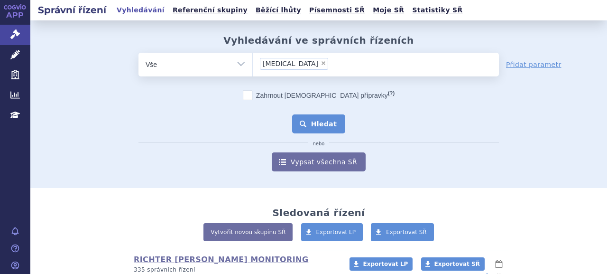
click at [321, 124] on button "Hledat" at bounding box center [319, 123] width 54 height 19
type input "SUKLS336229/2021"
select select "SUKLS336229/2021"
click at [319, 123] on button "Hledat" at bounding box center [319, 123] width 54 height 19
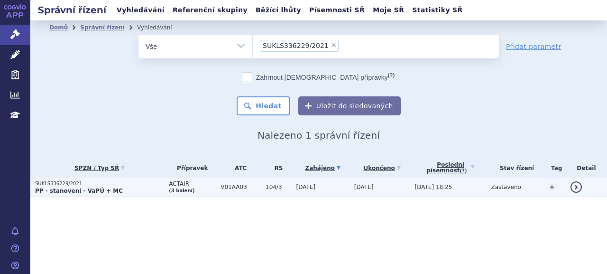
click at [65, 185] on p "SUKLS336229/2021" at bounding box center [99, 183] width 129 height 7
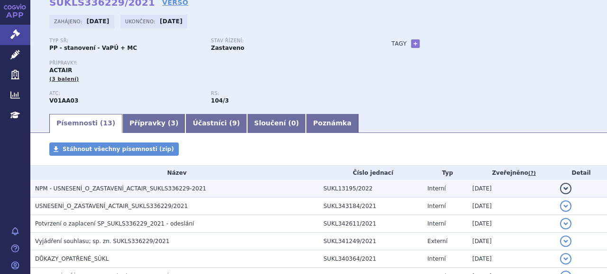
scroll to position [53, 0]
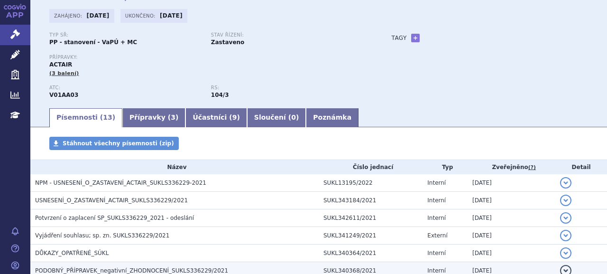
click at [146, 269] on span "PODOBNÝ_PŘÍPRAVEK_negativní_ZHODNOCENÍ_SUKLS336229/2021" at bounding box center [131, 270] width 193 height 7
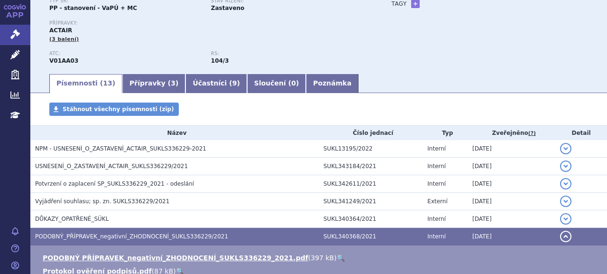
scroll to position [148, 0]
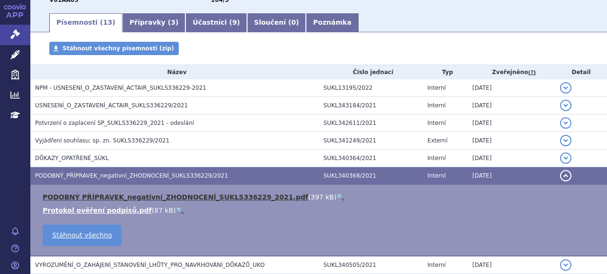
click at [156, 195] on link "PODOBNÝ PŘÍPRAVEK_negativní_ZHODNOCENÍ_SUKLS336229_2021.pdf" at bounding box center [176, 197] width 266 height 8
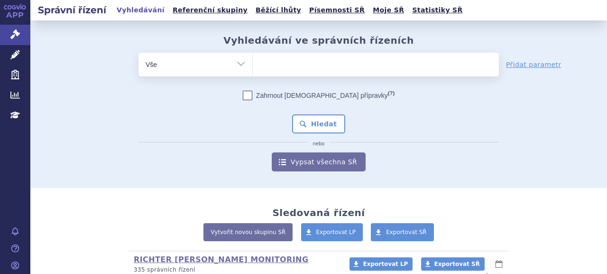
click at [270, 71] on ul at bounding box center [376, 63] width 246 height 20
click at [253, 71] on select at bounding box center [252, 64] width 0 height 24
type input "du"
select select "du"
click at [274, 61] on span "×" at bounding box center [277, 63] width 6 height 6
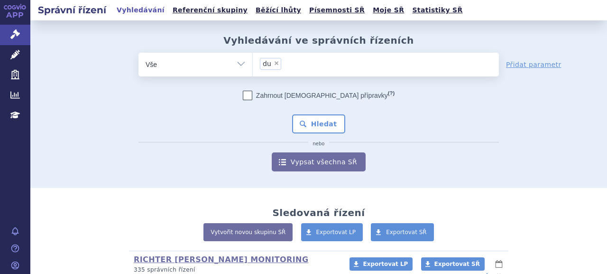
click at [253, 61] on select "du" at bounding box center [252, 64] width 0 height 24
select select
type input "du"
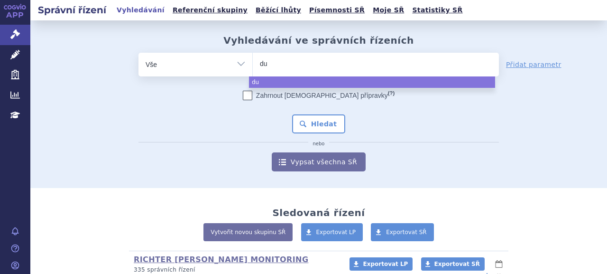
type input "dur"
type input "durse"
type input "dursea"
select select "dursea"
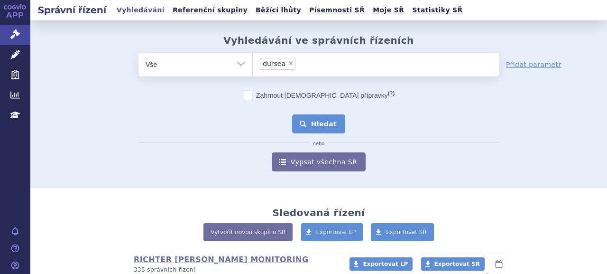
click at [307, 128] on button "Hledat" at bounding box center [319, 123] width 54 height 19
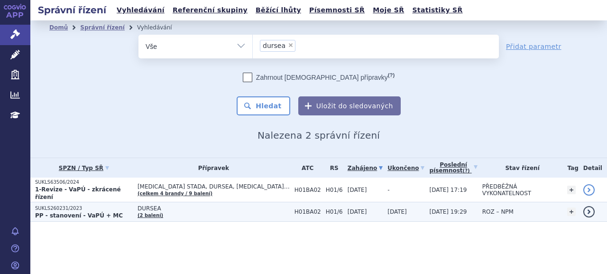
drag, startPoint x: 76, startPoint y: 205, endPoint x: 89, endPoint y: 205, distance: 12.8
click at [76, 205] on p "SUKLS260231/2023" at bounding box center [84, 208] width 98 height 7
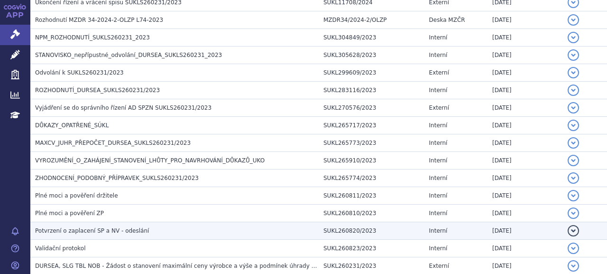
scroll to position [285, 0]
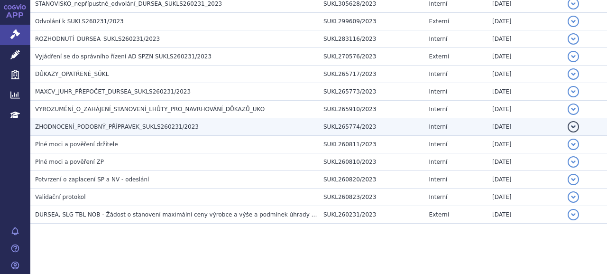
click at [102, 128] on span "ZHODNOCENÍ_PODOBNÝ_PŘÍPRAVEK_SUKLS260231/2023" at bounding box center [117, 126] width 164 height 7
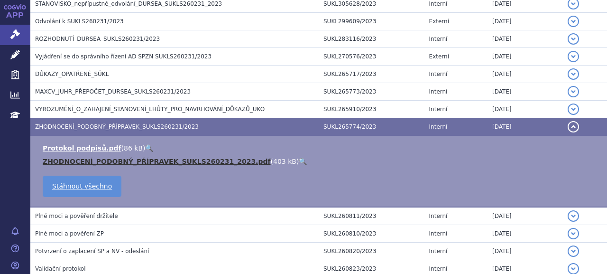
click at [100, 163] on link "ZHODNOCENÍ_PODOBNÝ_PŘÍPRAVEK_SUKLS260231_2023.pdf" at bounding box center [157, 162] width 228 height 8
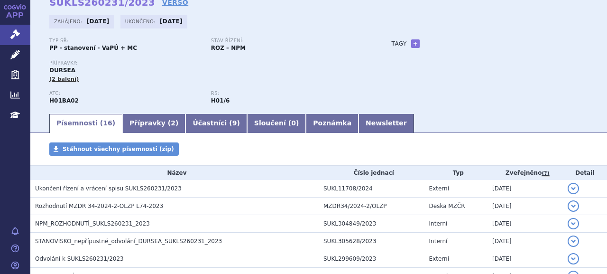
scroll to position [0, 0]
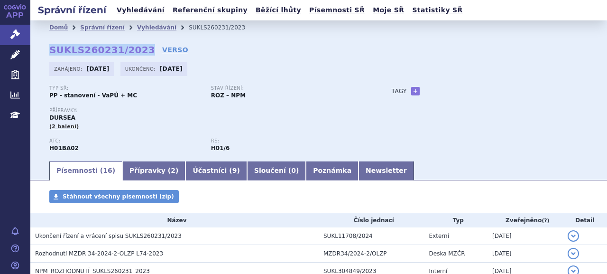
drag, startPoint x: 50, startPoint y: 52, endPoint x: 137, endPoint y: 48, distance: 86.4
click at [137, 48] on strong "SUKLS260231/2023" at bounding box center [102, 49] width 106 height 11
copy strong "SUKLS260231/2023"
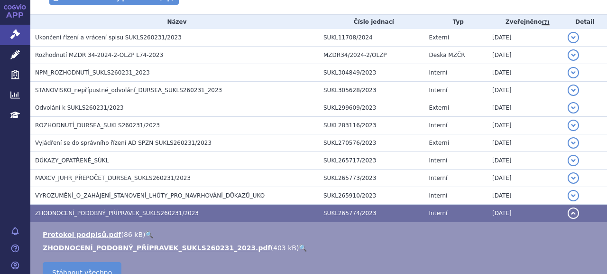
scroll to position [190, 0]
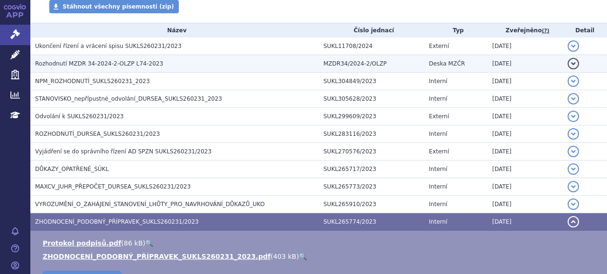
click at [107, 63] on span "Rozhodnutí MZDR 34-2024-2-OLZP L74-2023" at bounding box center [99, 63] width 128 height 7
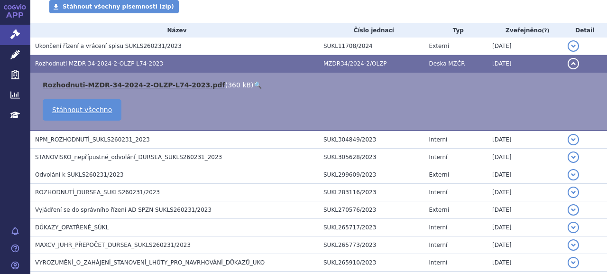
click at [164, 87] on link "Rozhodnuti-MZDR-34-2024-2-OLZP-L74-2023.pdf" at bounding box center [134, 85] width 183 height 8
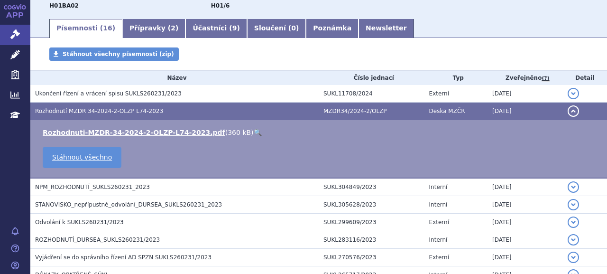
scroll to position [47, 0]
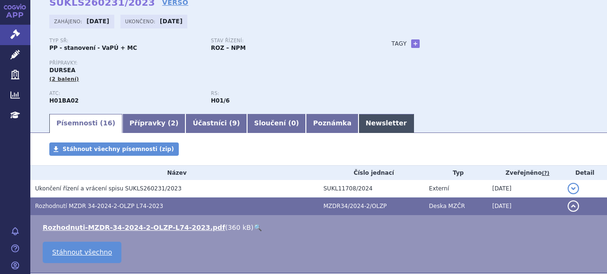
click at [359, 127] on link "Newsletter" at bounding box center [387, 123] width 56 height 19
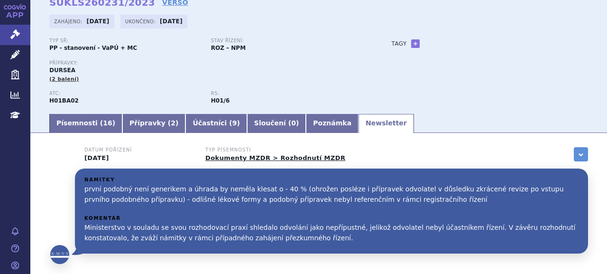
scroll to position [95, 0]
